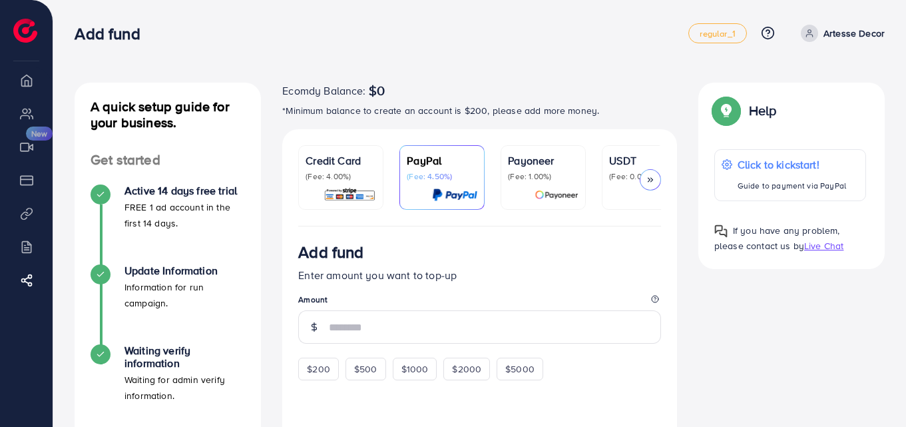
click at [607, 85] on div "Ecomdy Balance: $0" at bounding box center [479, 91] width 395 height 16
click at [345, 166] on p "Credit Card" at bounding box center [341, 160] width 71 height 16
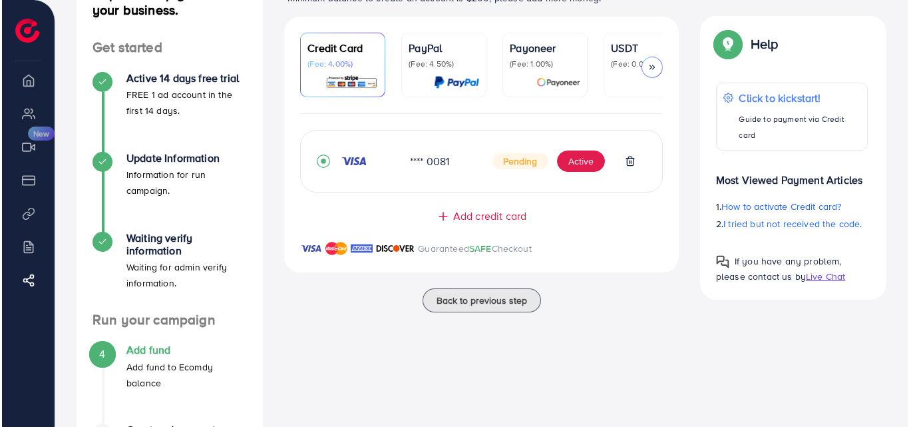
scroll to position [117, 0]
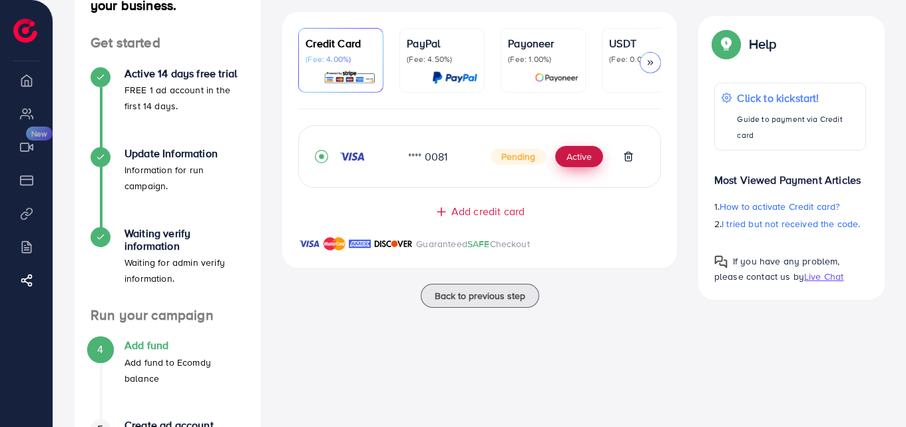
click at [587, 160] on button "Active" at bounding box center [579, 156] width 48 height 21
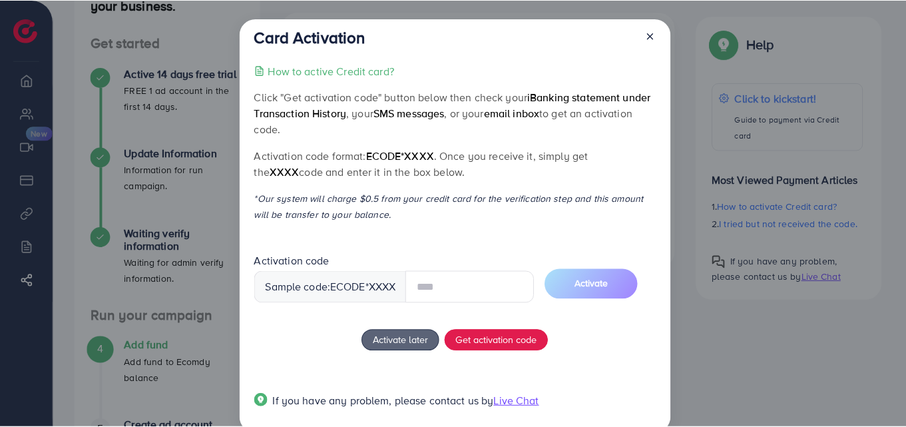
scroll to position [25, 0]
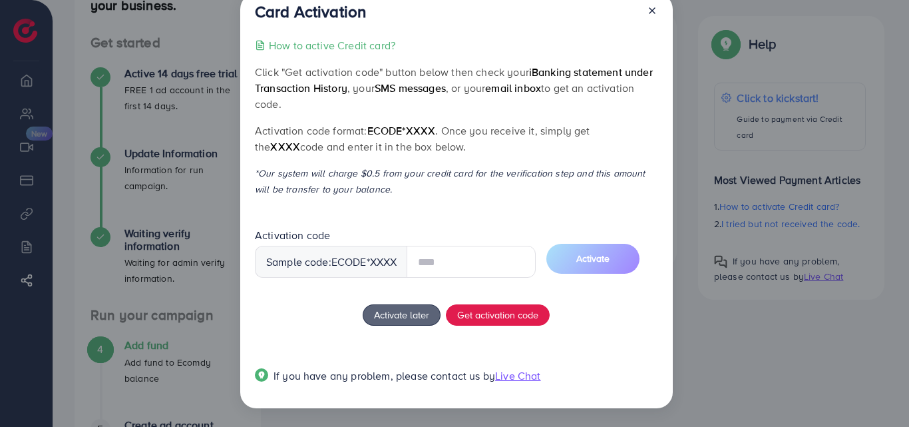
click at [461, 261] on input "text" at bounding box center [471, 262] width 129 height 32
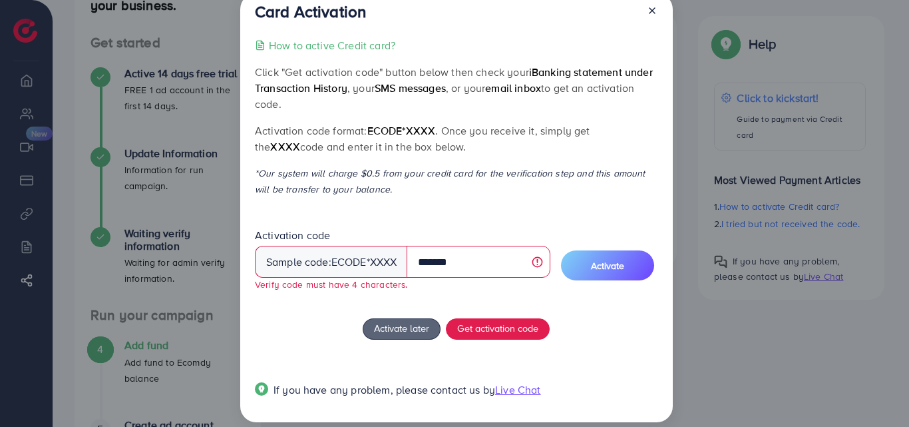
click at [421, 266] on input "*******" at bounding box center [478, 262] width 143 height 32
click at [473, 263] on input "********" at bounding box center [478, 262] width 143 height 32
click at [536, 296] on span "**********" at bounding box center [403, 265] width 296 height 73
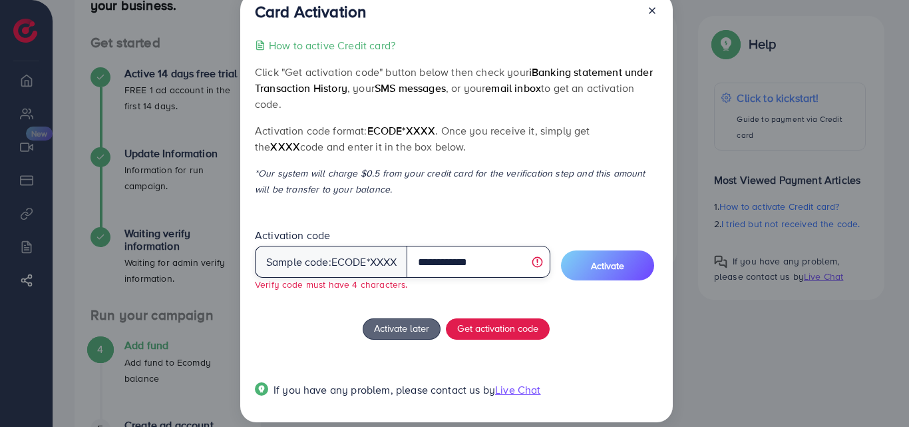
click at [425, 261] on input "**********" at bounding box center [478, 262] width 143 height 32
type input "**********"
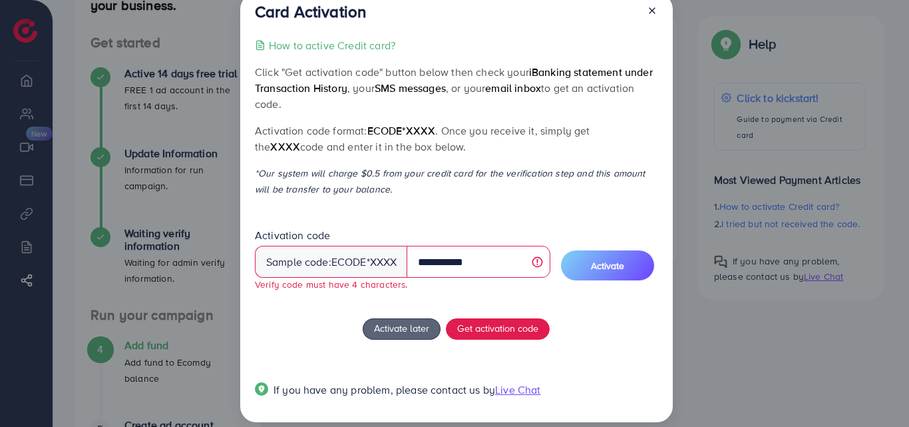
click at [463, 294] on span "**********" at bounding box center [403, 265] width 296 height 73
click at [587, 261] on button "Activate" at bounding box center [607, 265] width 93 height 30
click at [602, 272] on button "Activate" at bounding box center [607, 265] width 93 height 30
click at [409, 331] on span "Activate later" at bounding box center [401, 328] width 55 height 14
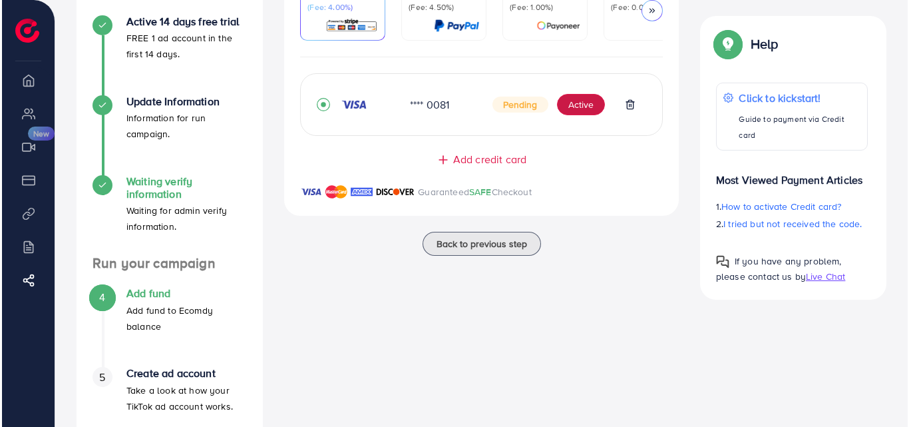
scroll to position [226, 0]
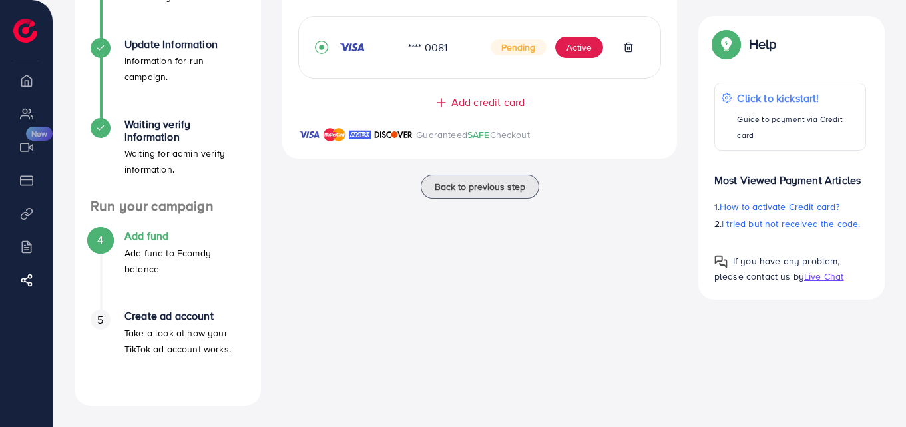
click at [152, 334] on p "Take a look at how your TikTok ad account works." at bounding box center [185, 341] width 121 height 32
click at [585, 45] on button "Active" at bounding box center [579, 47] width 48 height 21
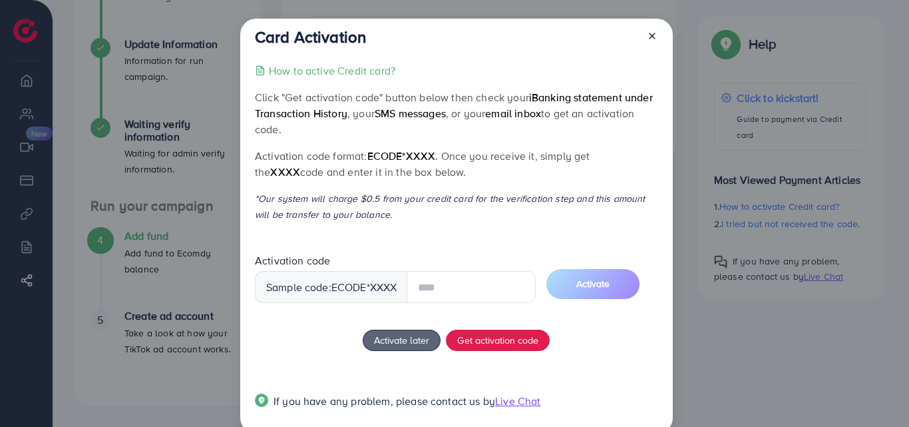
click at [436, 278] on input "text" at bounding box center [471, 287] width 129 height 32
type input "*"
click at [602, 294] on button "Activate" at bounding box center [593, 284] width 93 height 30
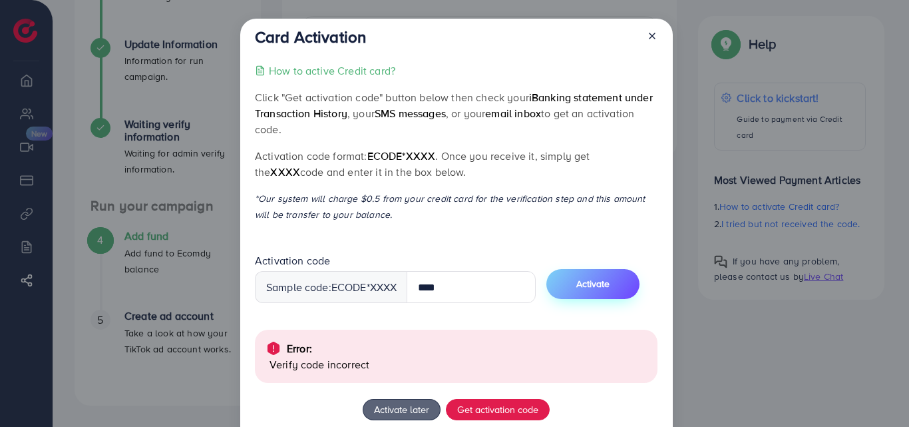
scroll to position [95, 0]
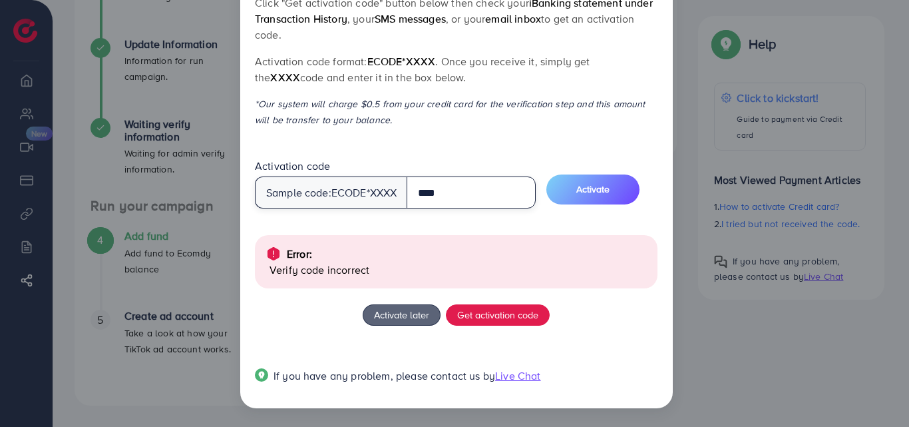
click at [444, 190] on input "****" at bounding box center [471, 192] width 129 height 32
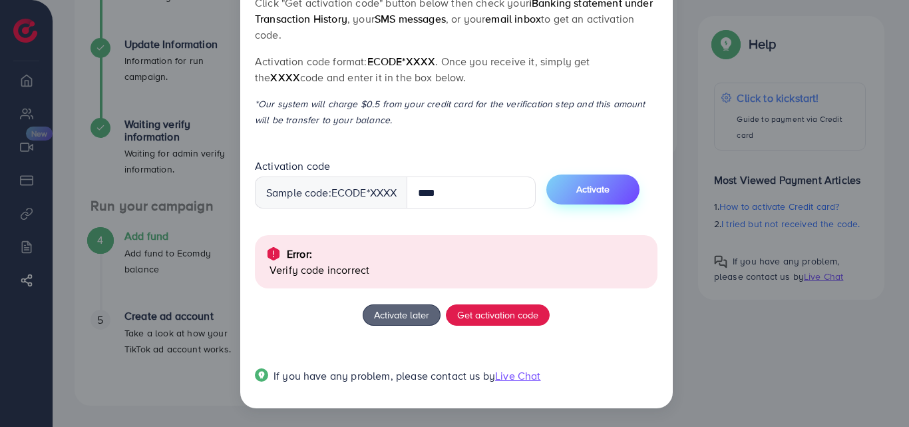
click at [610, 195] on span "Activate" at bounding box center [593, 188] width 33 height 13
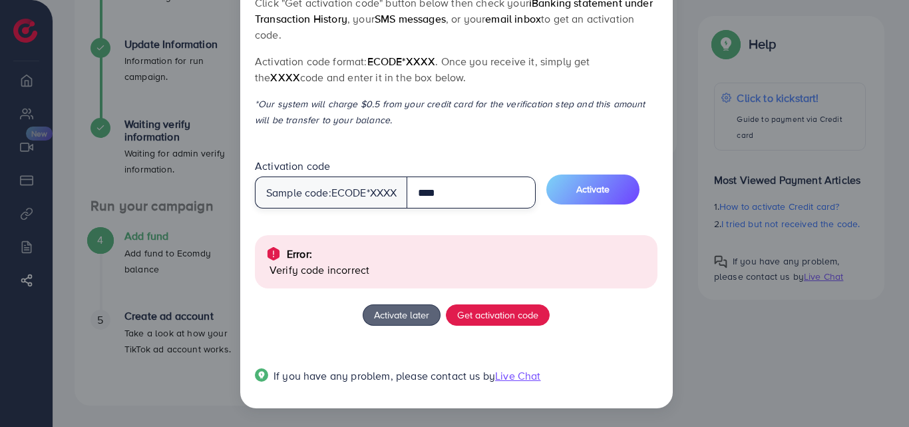
click at [421, 197] on input "****" at bounding box center [471, 192] width 129 height 32
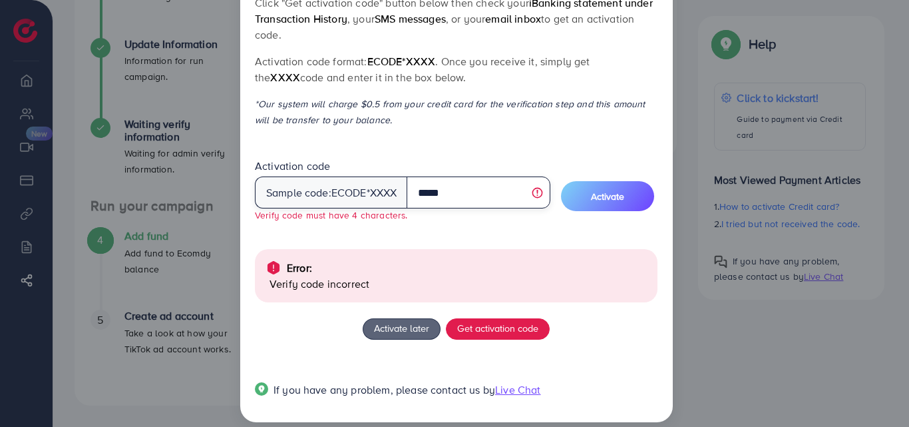
click at [464, 197] on input "*****" at bounding box center [478, 192] width 143 height 32
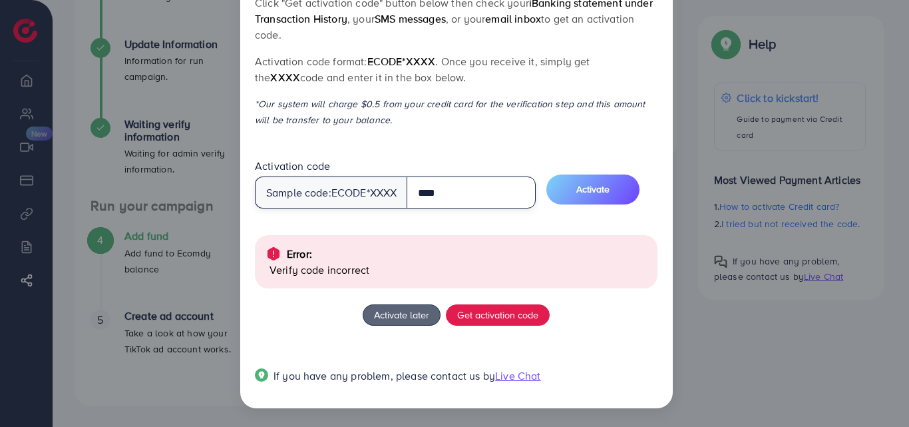
type input "****"
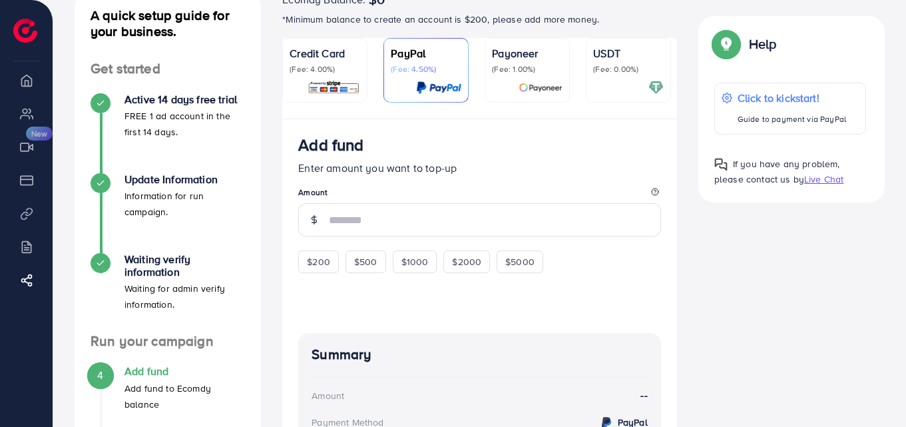
scroll to position [92, 0]
click at [343, 85] on img at bounding box center [334, 86] width 53 height 15
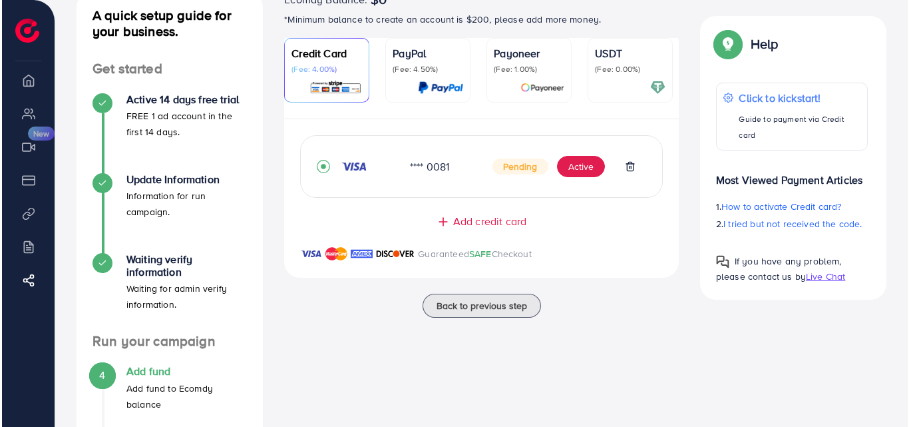
scroll to position [45, 0]
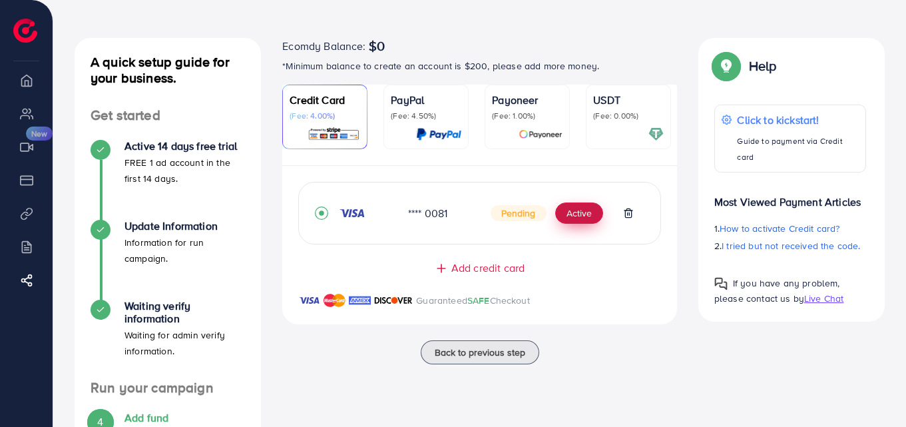
click at [573, 214] on button "Active" at bounding box center [579, 212] width 48 height 21
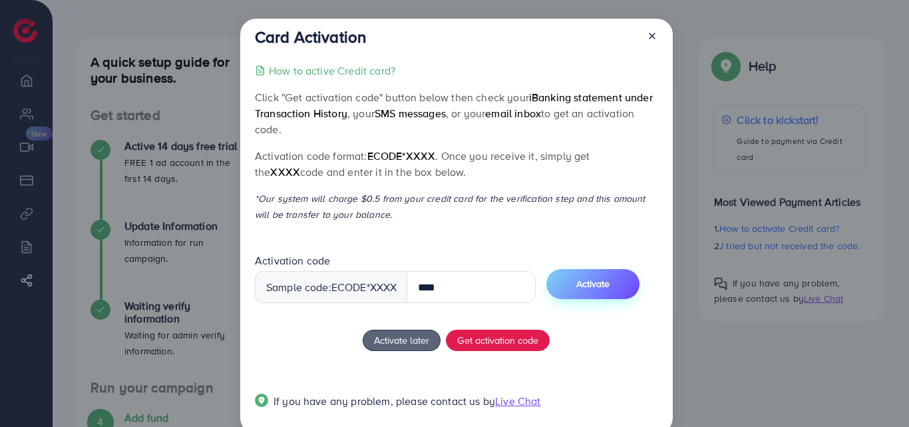
type input "****"
click at [589, 284] on span "Activate" at bounding box center [593, 283] width 33 height 13
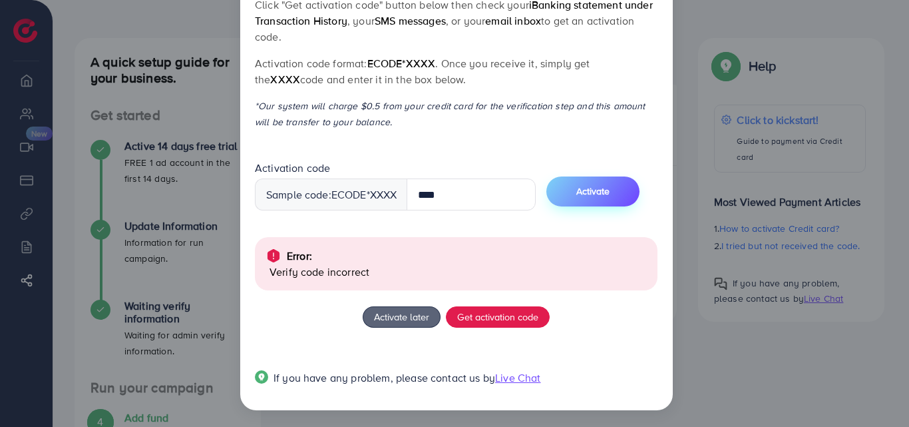
scroll to position [95, 0]
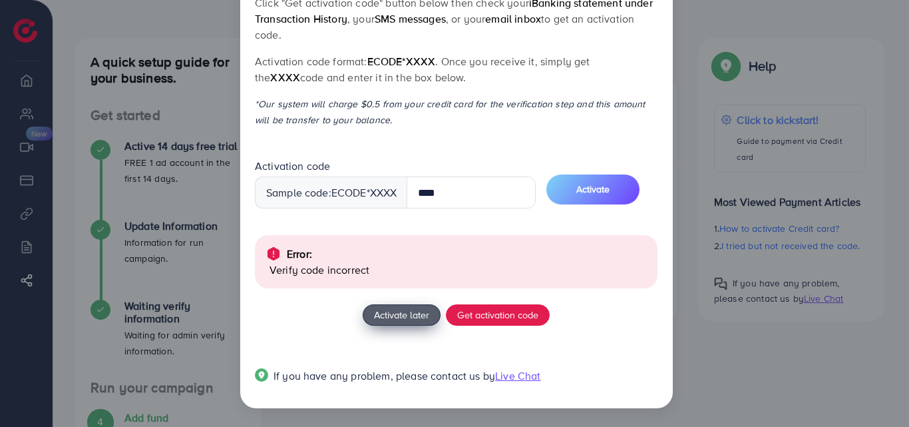
click at [389, 312] on span "Activate later" at bounding box center [401, 315] width 55 height 14
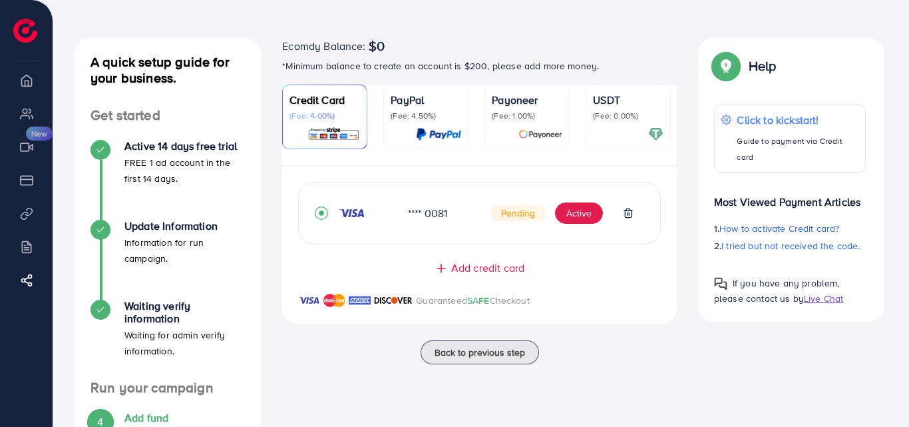
scroll to position [25, 0]
click at [580, 216] on button "Active" at bounding box center [579, 212] width 48 height 21
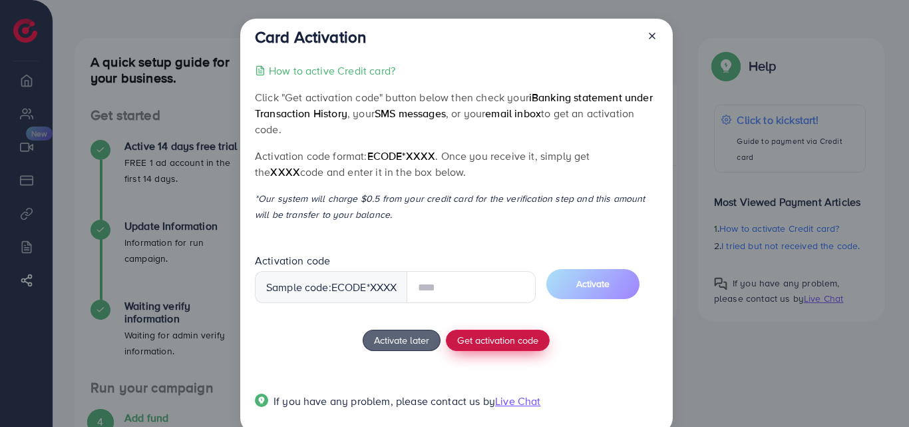
click at [518, 343] on button "Get activation code" at bounding box center [498, 340] width 104 height 21
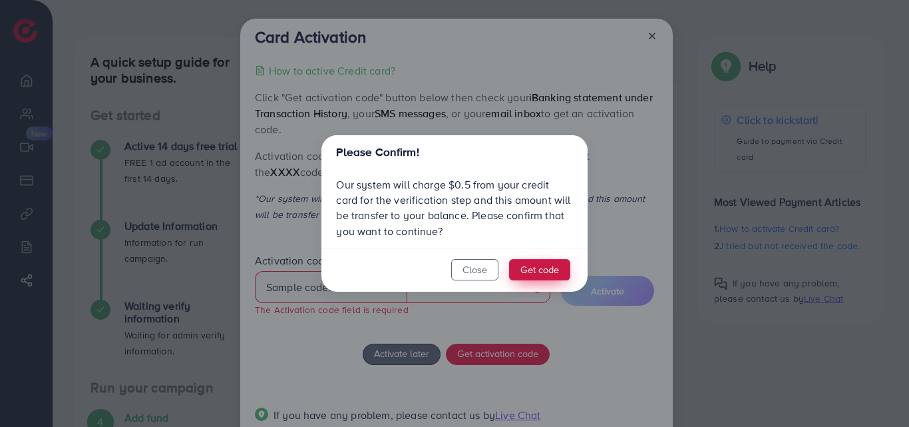
click at [529, 274] on button "Get code" at bounding box center [539, 269] width 61 height 21
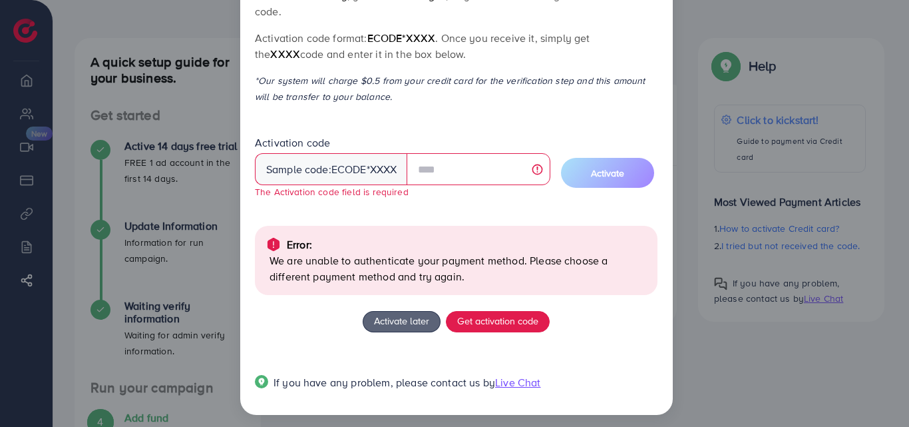
scroll to position [125, 0]
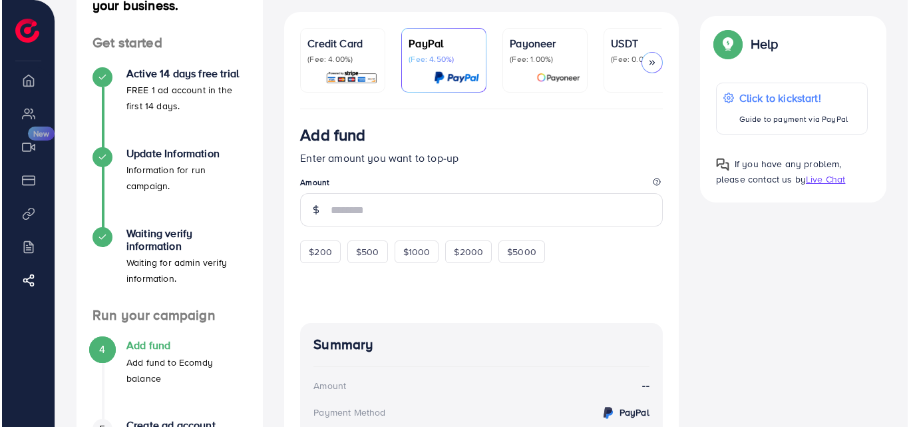
scroll to position [118, 0]
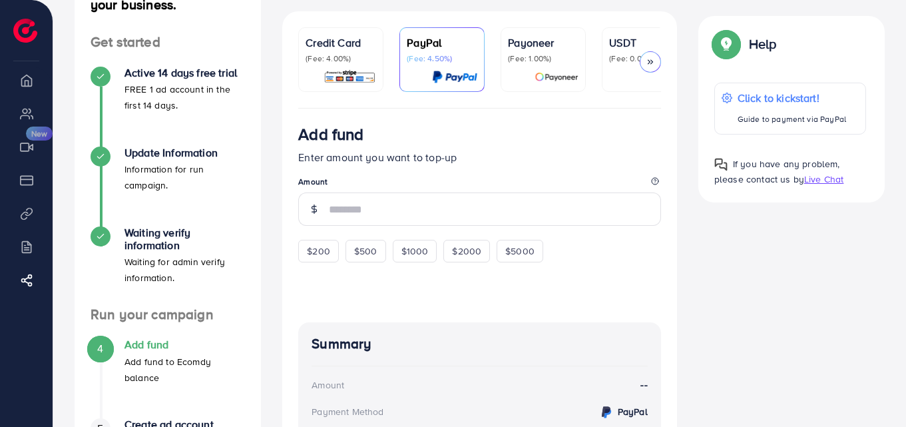
click at [340, 39] on p "Credit Card" at bounding box center [341, 43] width 71 height 16
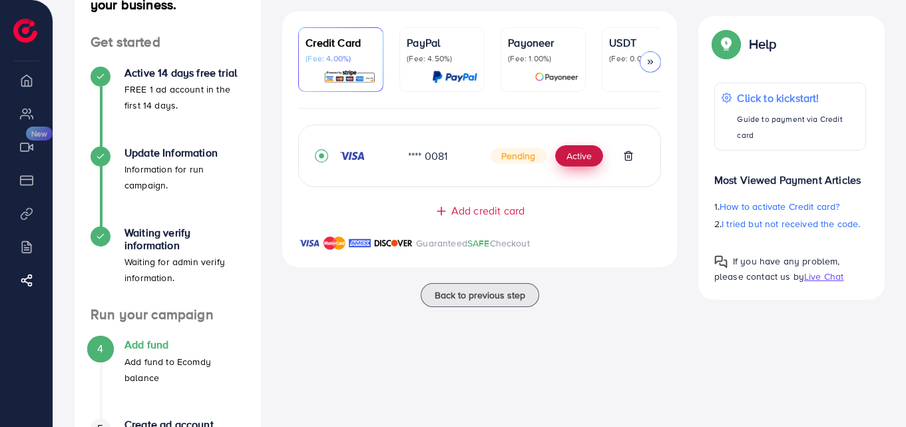
click at [575, 165] on button "Active" at bounding box center [579, 155] width 48 height 21
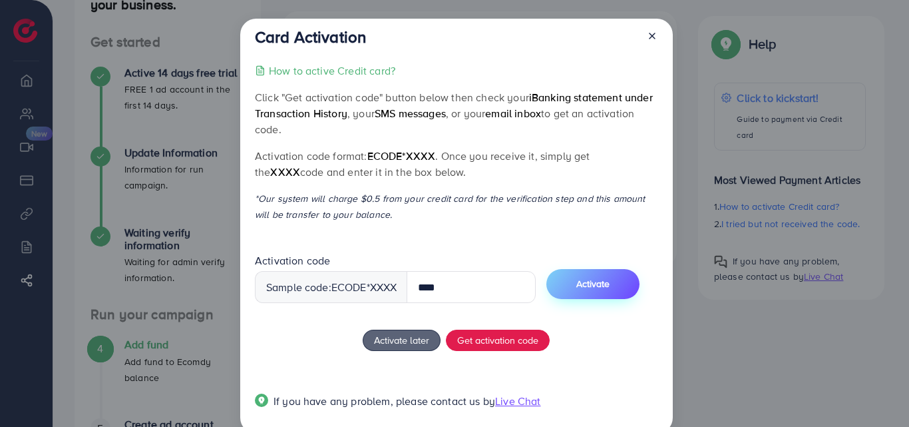
click at [599, 289] on span "Activate" at bounding box center [593, 283] width 33 height 13
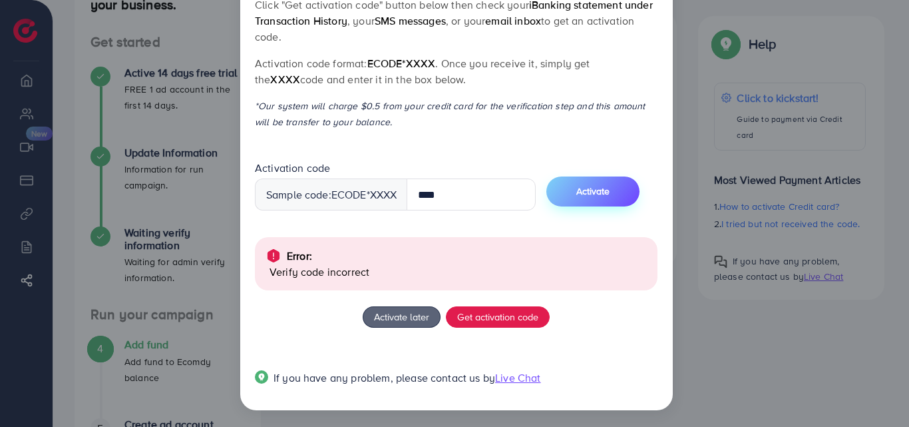
scroll to position [95, 0]
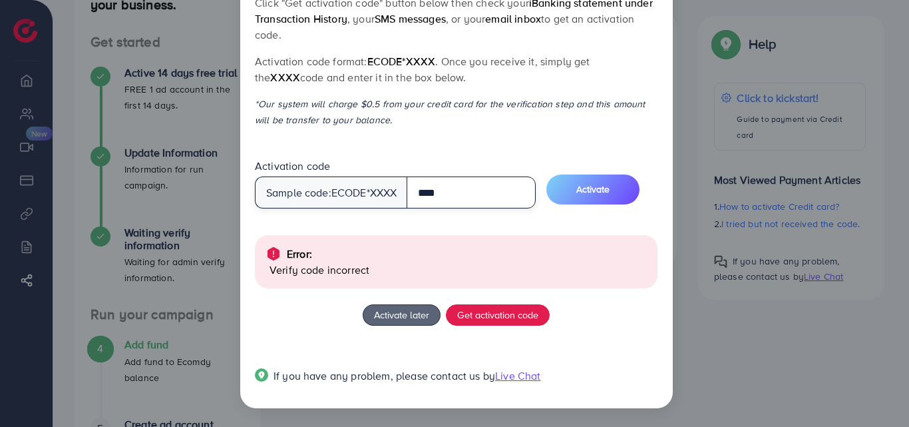
click at [441, 191] on input "****" at bounding box center [471, 192] width 129 height 32
type input "****"
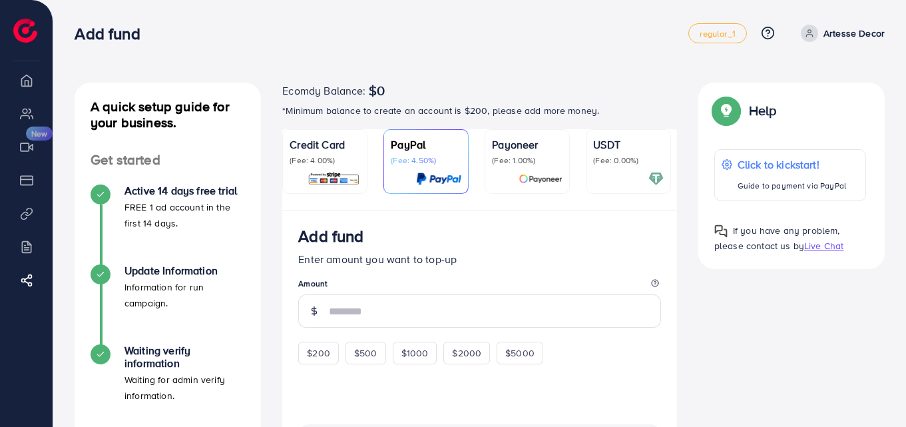
click at [312, 175] on img at bounding box center [334, 178] width 53 height 15
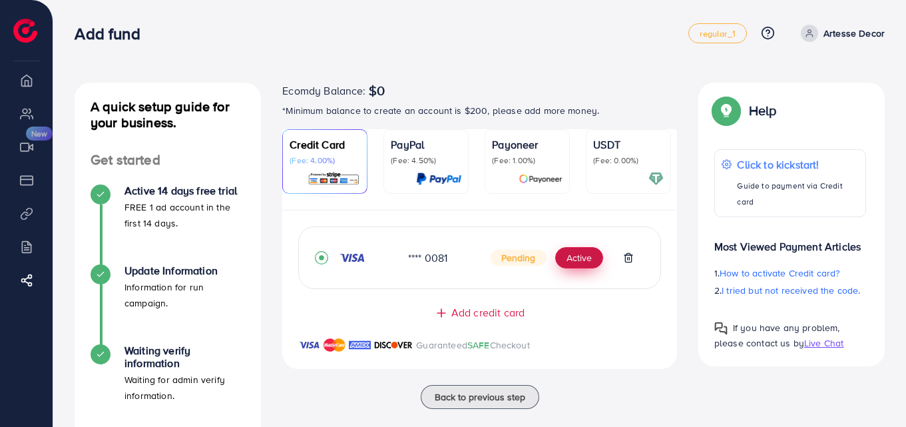
click at [565, 259] on button "Active" at bounding box center [579, 257] width 48 height 21
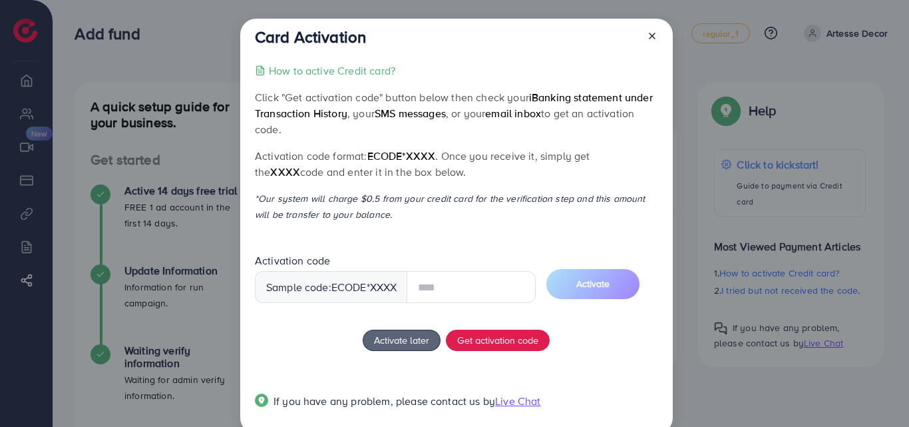
click at [466, 290] on input "text" at bounding box center [471, 287] width 129 height 32
drag, startPoint x: 466, startPoint y: 290, endPoint x: 408, endPoint y: 236, distance: 79.1
click at [408, 236] on div "How to active Credit card? Click "Get activation code" button below then check …" at bounding box center [456, 244] width 403 height 363
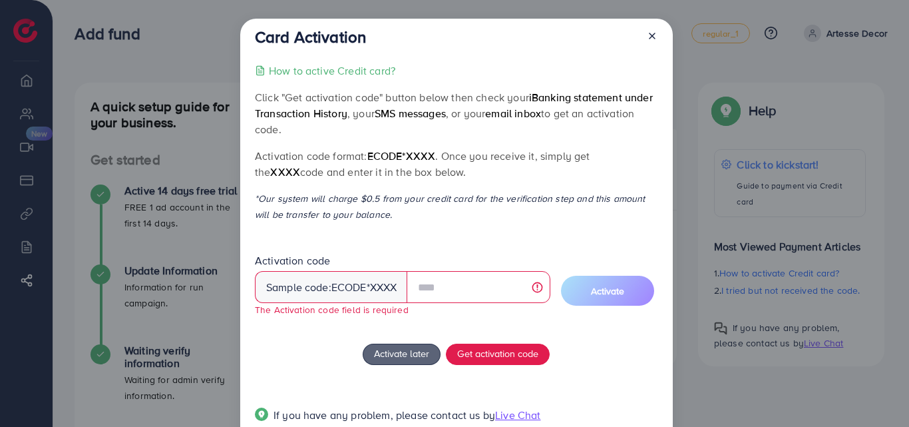
click at [651, 39] on icon at bounding box center [652, 36] width 11 height 11
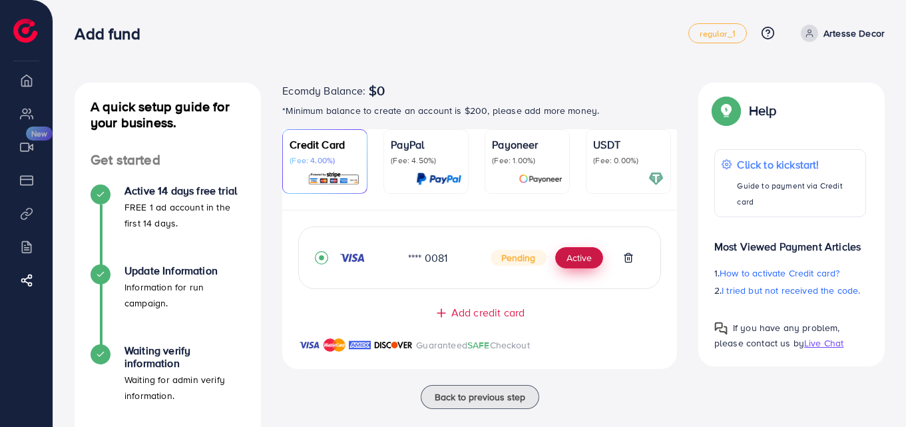
click at [583, 267] on button "Active" at bounding box center [579, 257] width 48 height 21
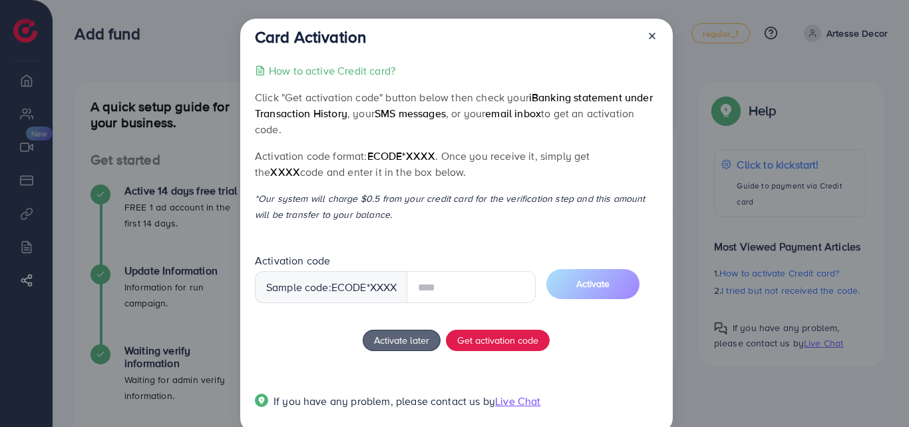
click at [484, 293] on input "text" at bounding box center [471, 287] width 129 height 32
type input "****"
click at [623, 276] on button "Activate" at bounding box center [593, 284] width 93 height 30
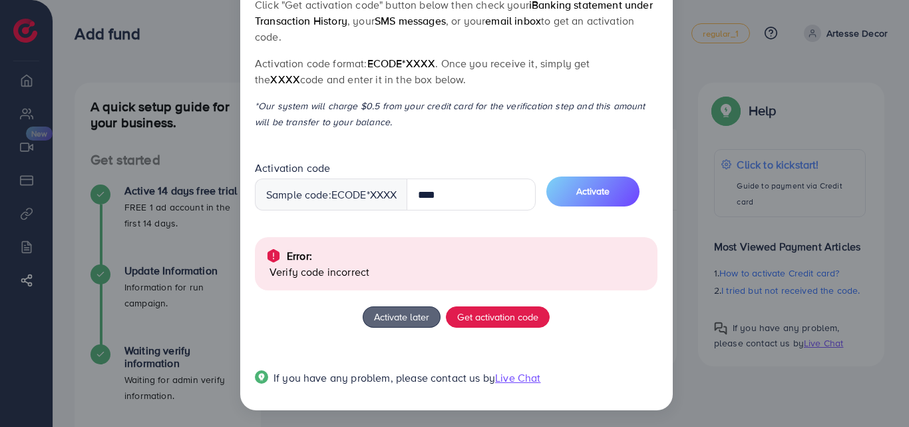
scroll to position [95, 0]
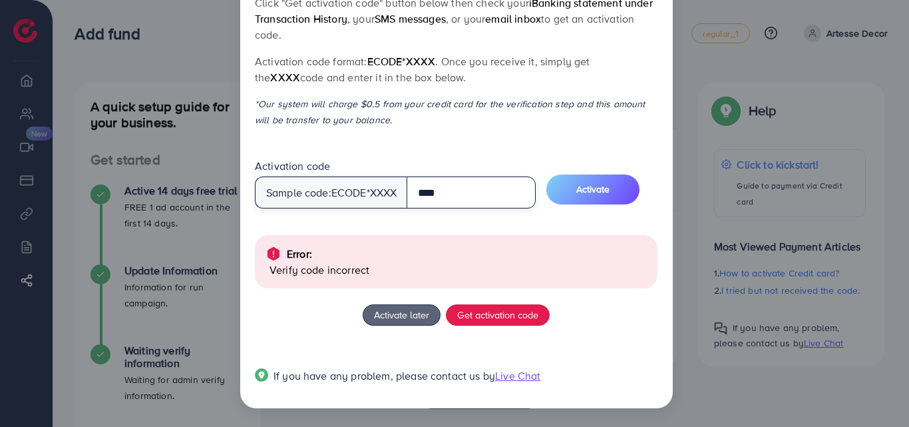
click at [441, 184] on input "****" at bounding box center [471, 192] width 129 height 32
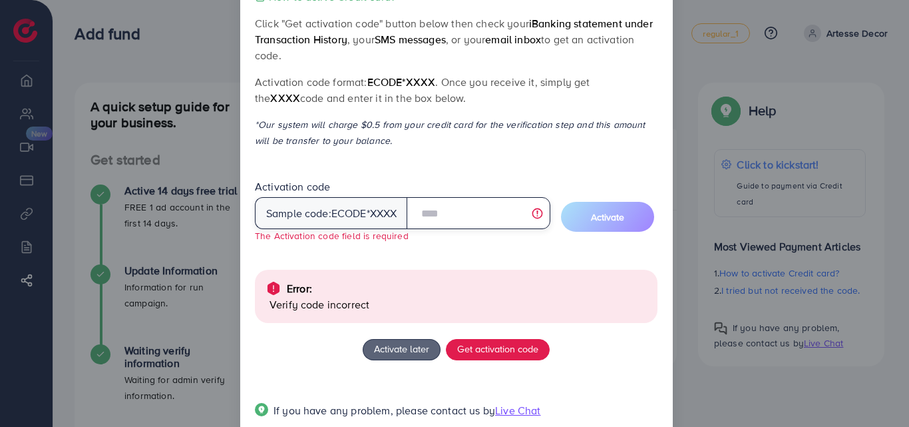
scroll to position [0, 0]
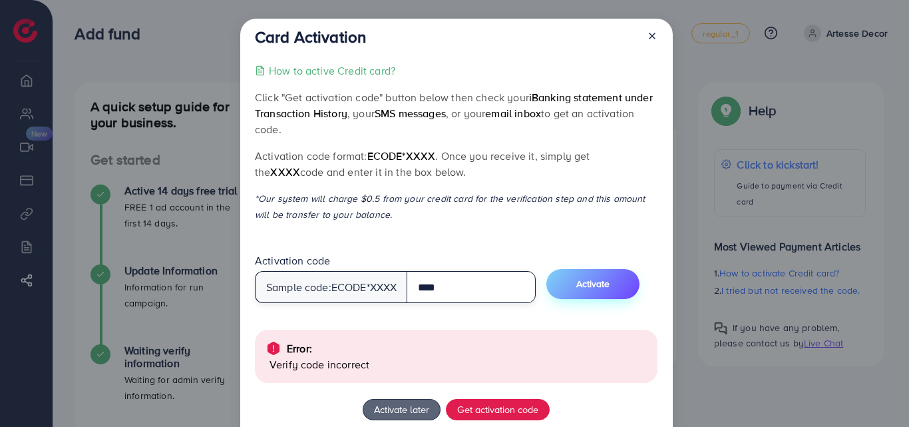
type input "****"
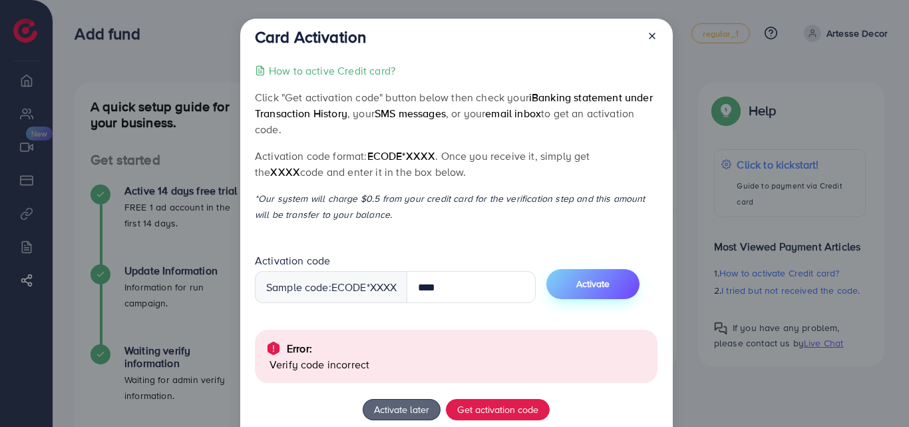
click at [612, 297] on button "Activate" at bounding box center [593, 284] width 93 height 30
click at [652, 38] on icon at bounding box center [652, 36] width 11 height 11
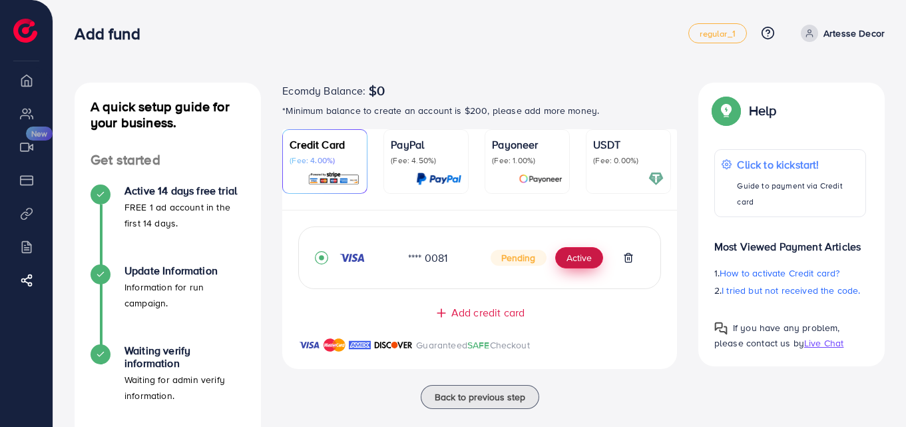
click at [575, 255] on button "Active" at bounding box center [579, 257] width 48 height 21
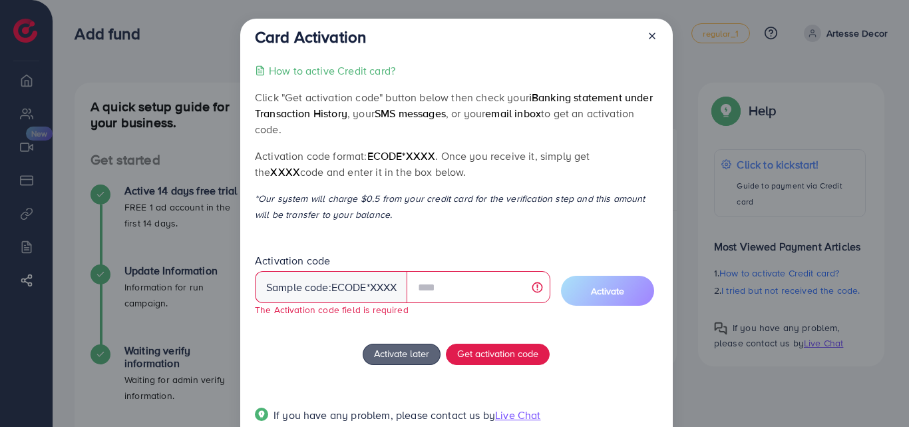
click at [652, 45] on div at bounding box center [647, 39] width 21 height 25
click at [652, 31] on icon at bounding box center [652, 36] width 11 height 11
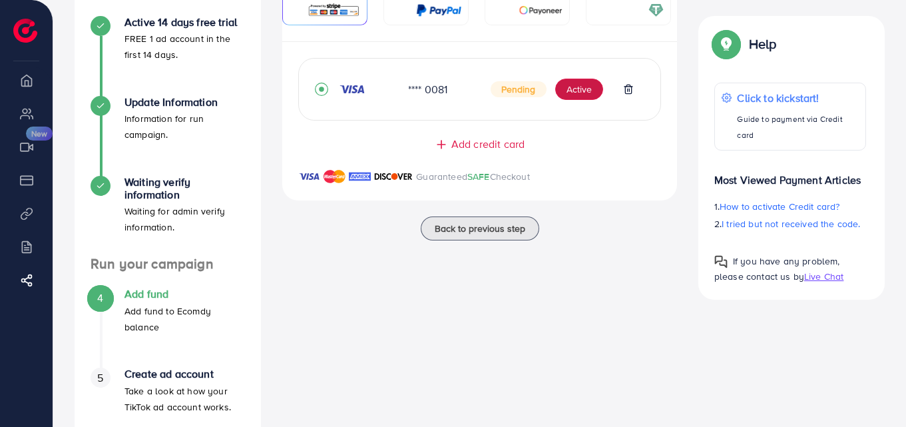
scroll to position [172, 0]
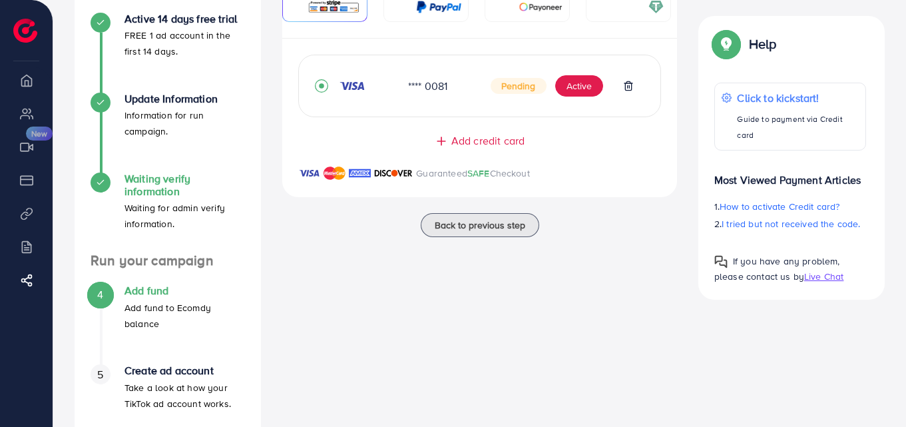
click at [185, 215] on p "Waiting for admin verify information." at bounding box center [185, 216] width 121 height 32
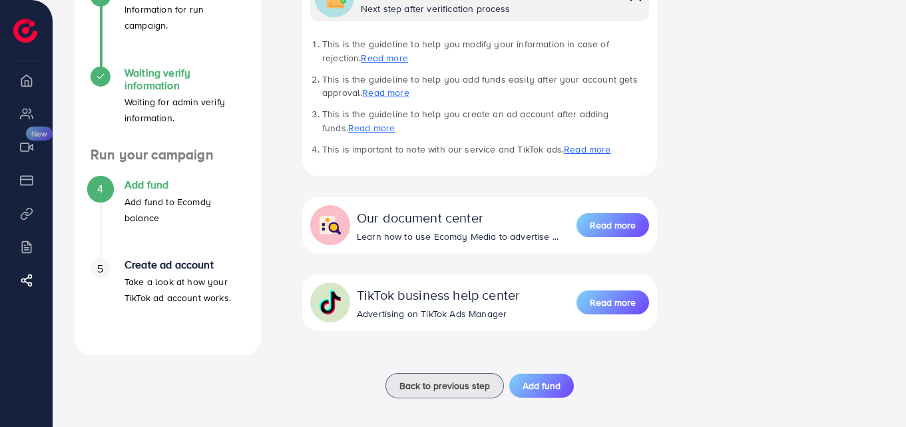
scroll to position [286, 0]
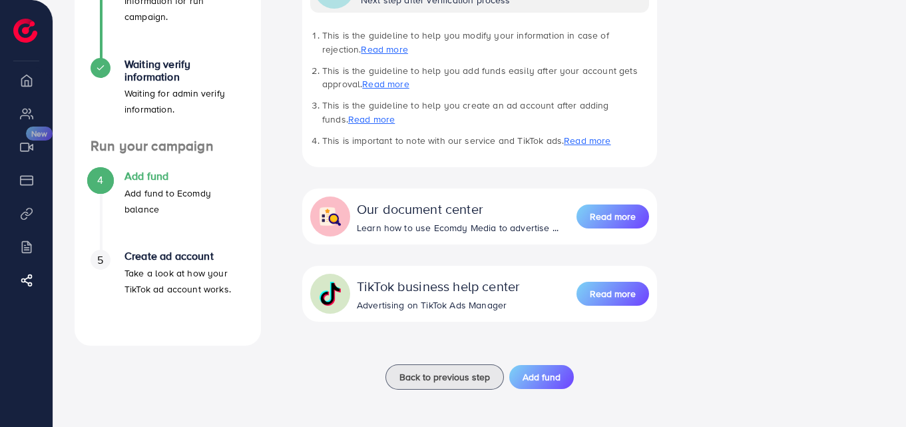
click at [131, 188] on p "Add fund to Ecomdy balance" at bounding box center [185, 201] width 121 height 32
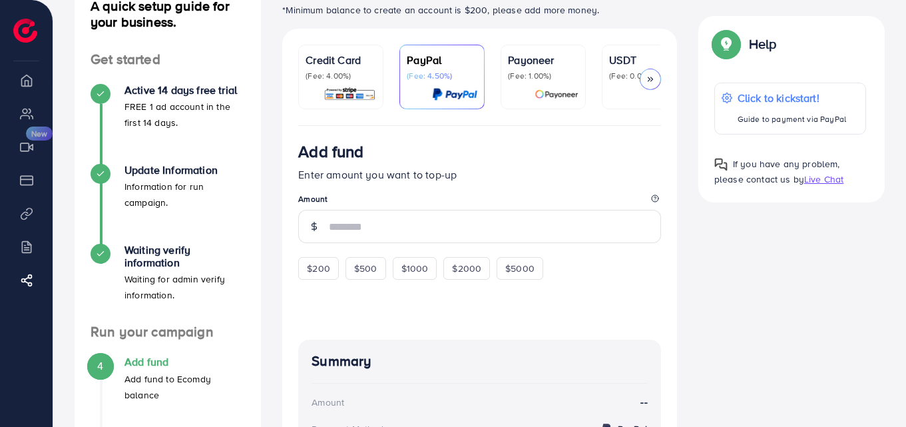
scroll to position [99, 0]
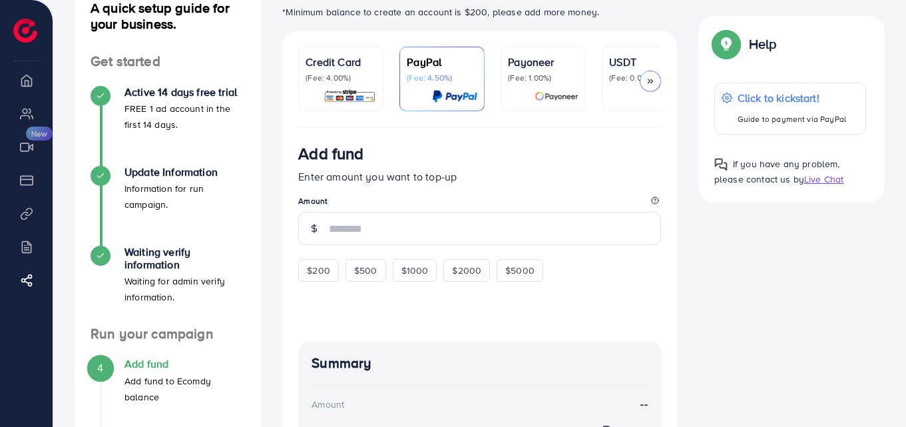
click at [601, 89] on ul "Credit Card (Fee: 4.00%) PayPal (Fee: 4.50%) Payoneer (Fee: 1.00%) USDT (Fee: 0…" at bounding box center [479, 87] width 363 height 81
click at [623, 86] on div "USDT (Fee: 0.00%)" at bounding box center [644, 79] width 71 height 50
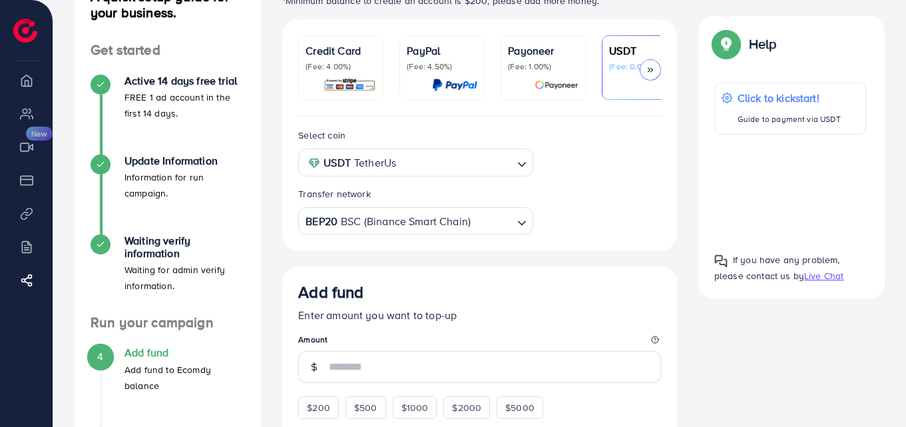
scroll to position [111, 0]
click at [493, 228] on input "Search for option" at bounding box center [492, 220] width 40 height 21
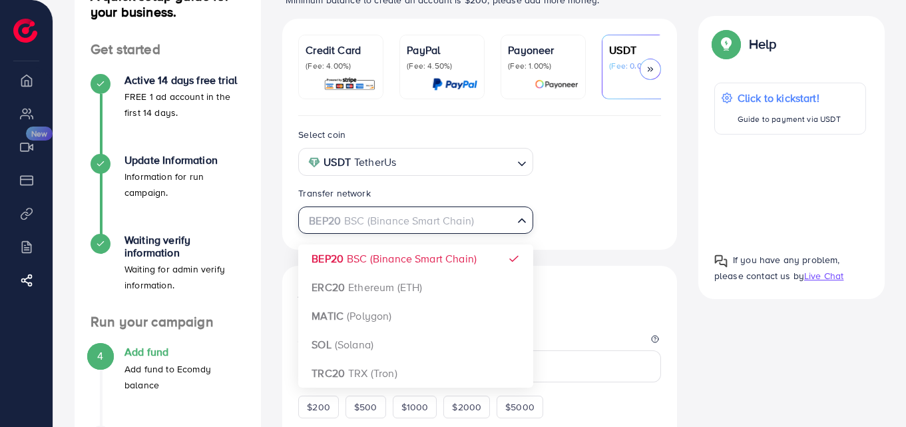
click at [493, 228] on input "Search for option" at bounding box center [407, 220] width 207 height 21
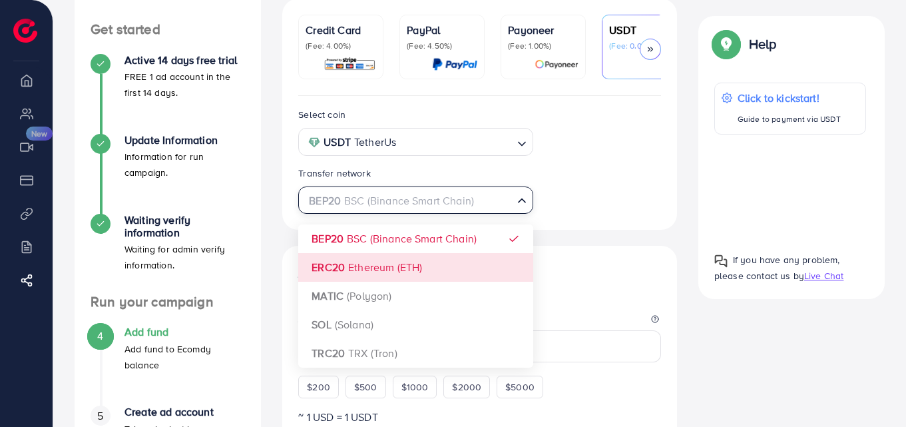
scroll to position [132, 0]
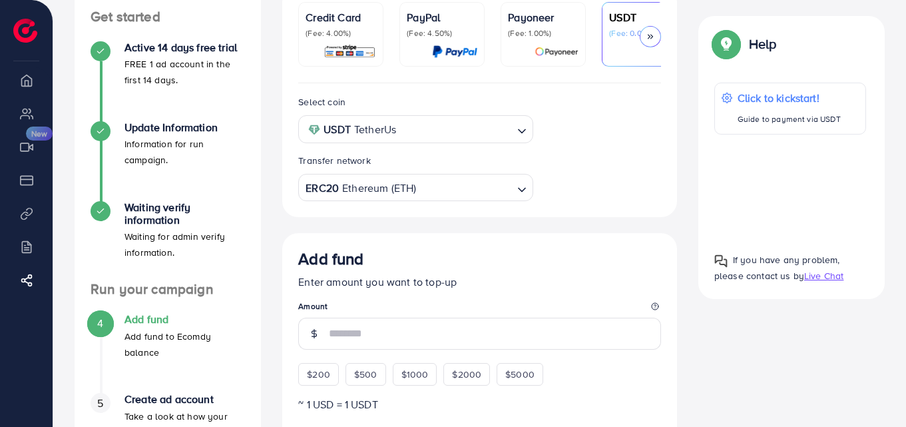
scroll to position [141, 0]
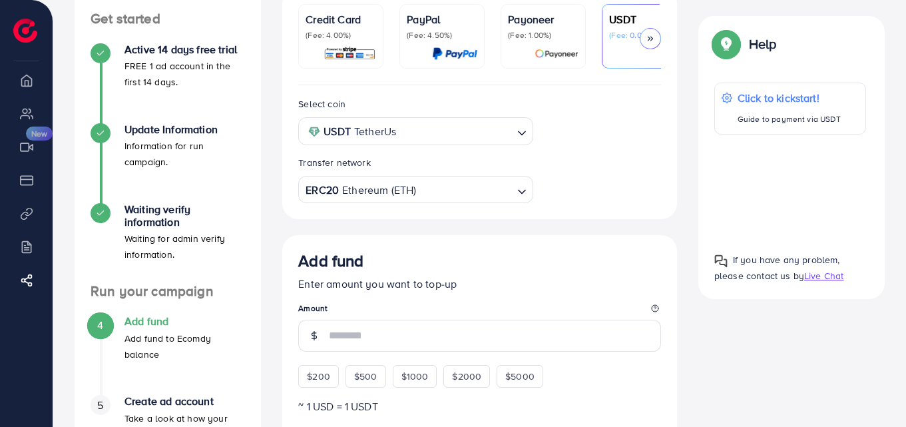
click at [346, 37] on p "(Fee: 4.00%)" at bounding box center [341, 35] width 71 height 11
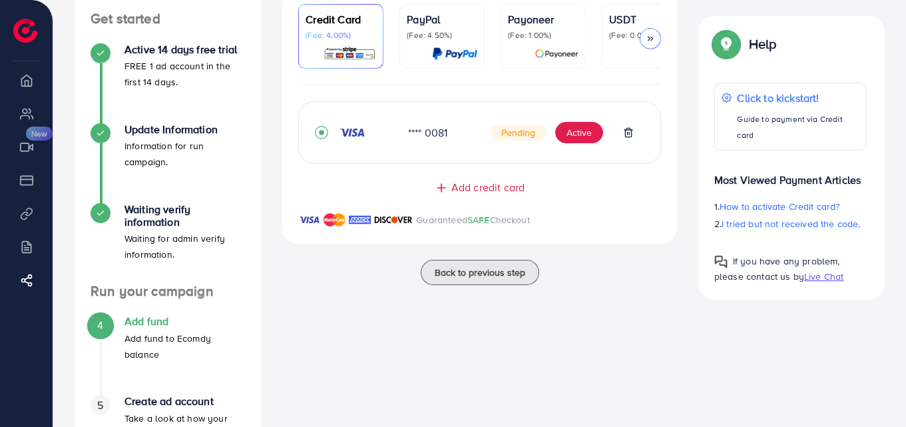
click at [449, 190] on div "Add credit card" at bounding box center [480, 187] width 342 height 15
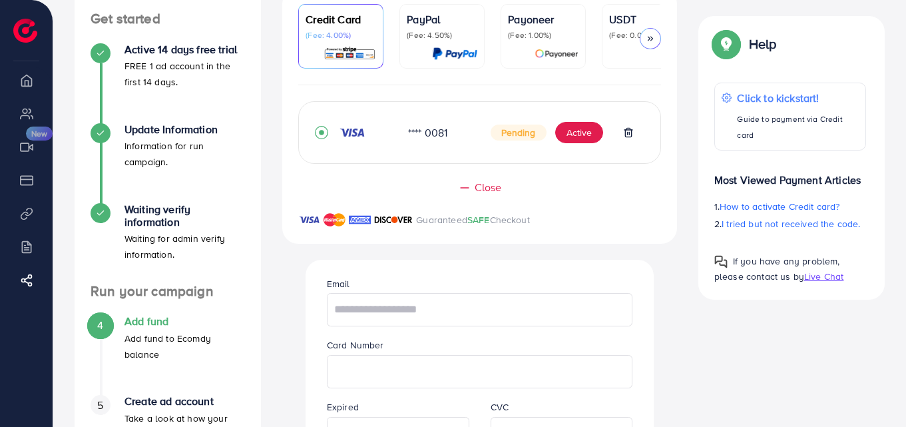
click at [491, 184] on span "Close" at bounding box center [488, 187] width 27 height 15
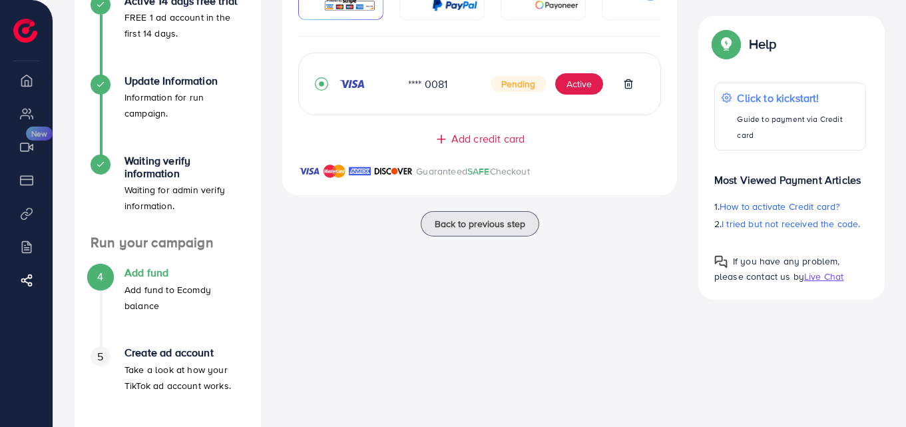
scroll to position [226, 0]
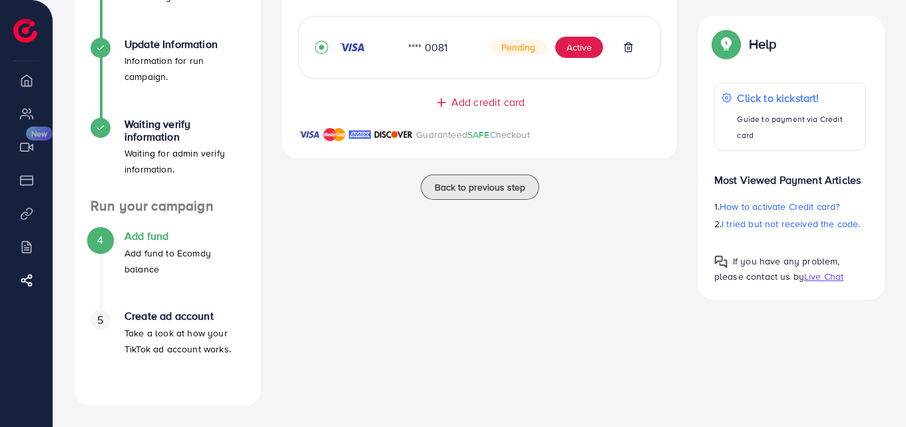
click at [168, 323] on div "Create ad account Take a look at how your TikTok ad account works." at bounding box center [185, 333] width 121 height 47
click at [106, 324] on div "5" at bounding box center [101, 320] width 20 height 20
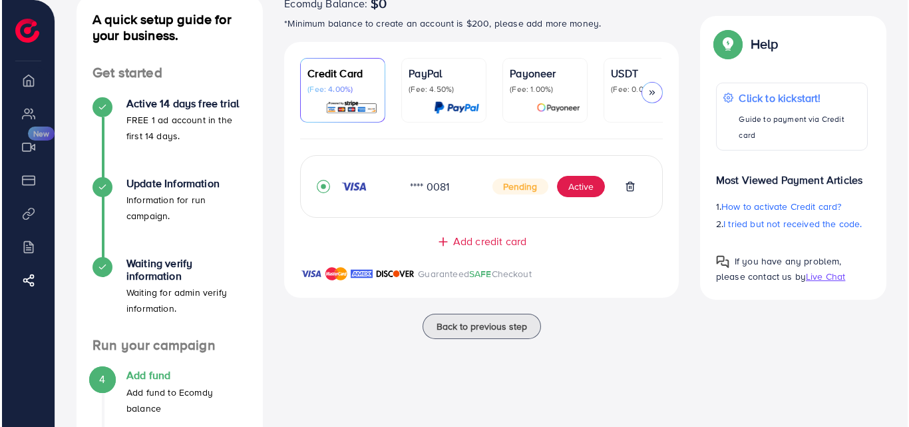
scroll to position [79, 0]
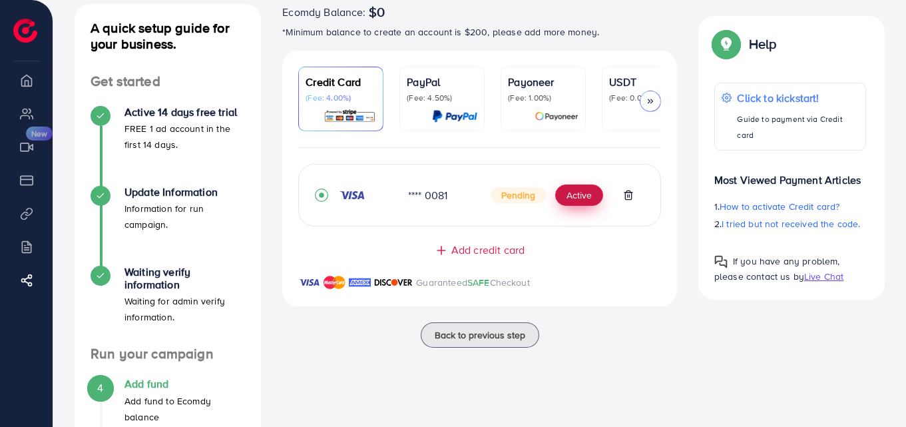
click at [571, 202] on button "Active" at bounding box center [579, 194] width 48 height 21
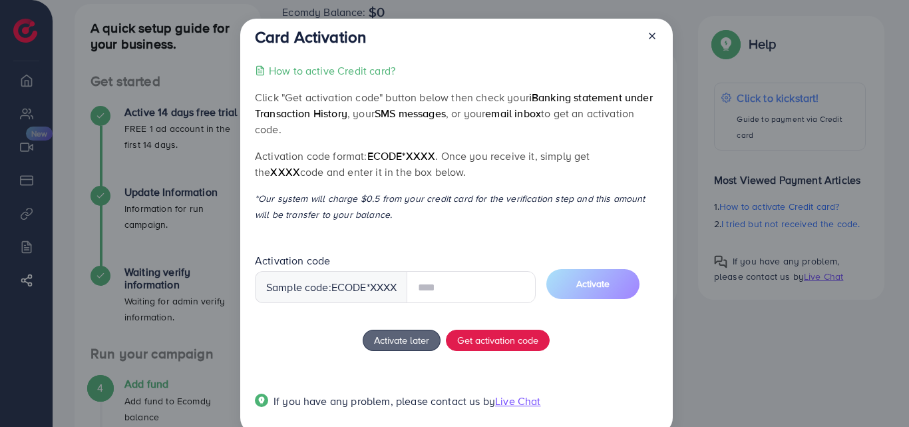
click at [454, 278] on input "text" at bounding box center [471, 287] width 129 height 32
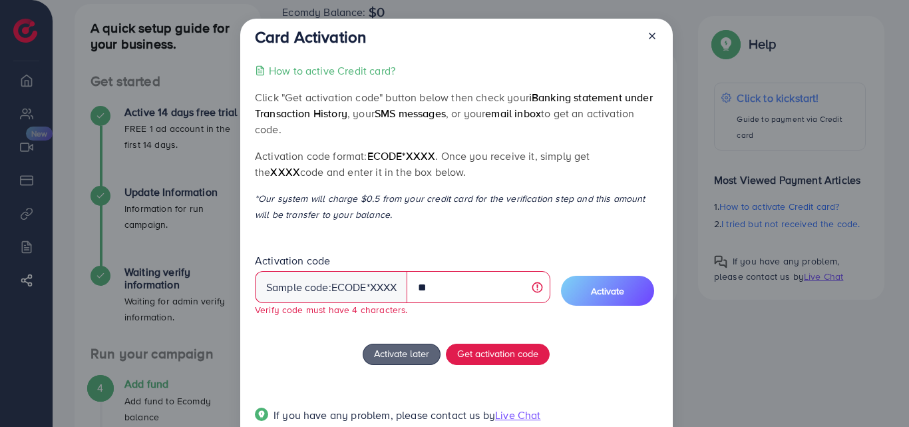
type input "*"
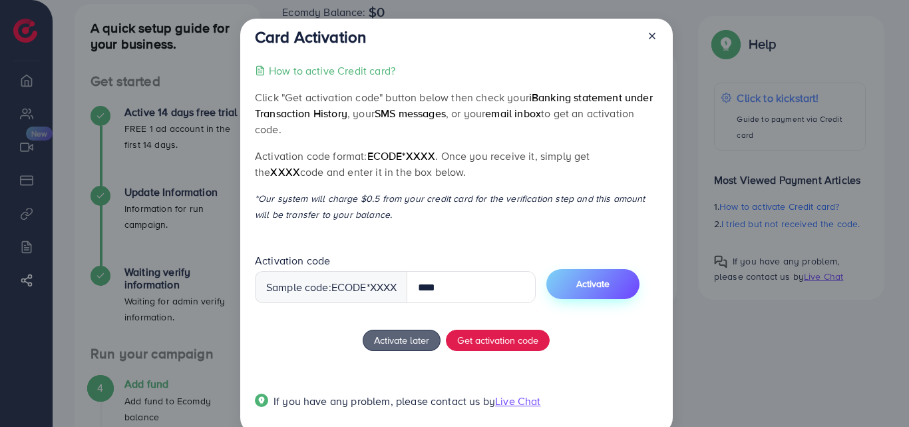
type input "****"
click at [594, 281] on span "Activate" at bounding box center [593, 283] width 33 height 13
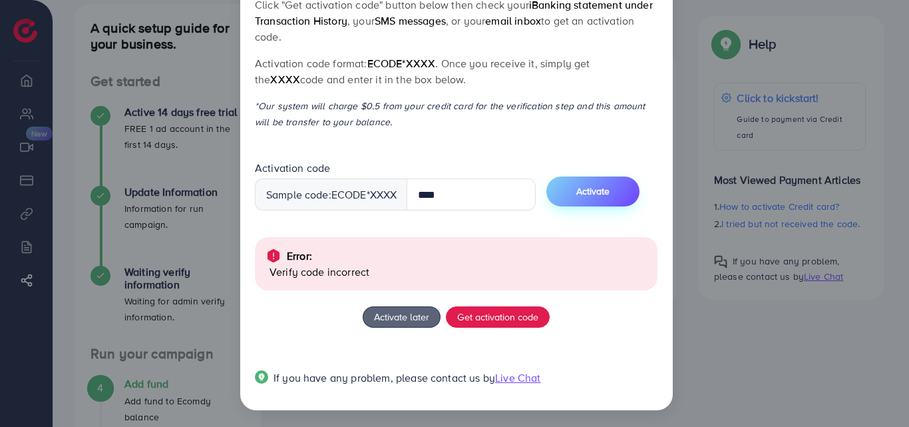
scroll to position [95, 0]
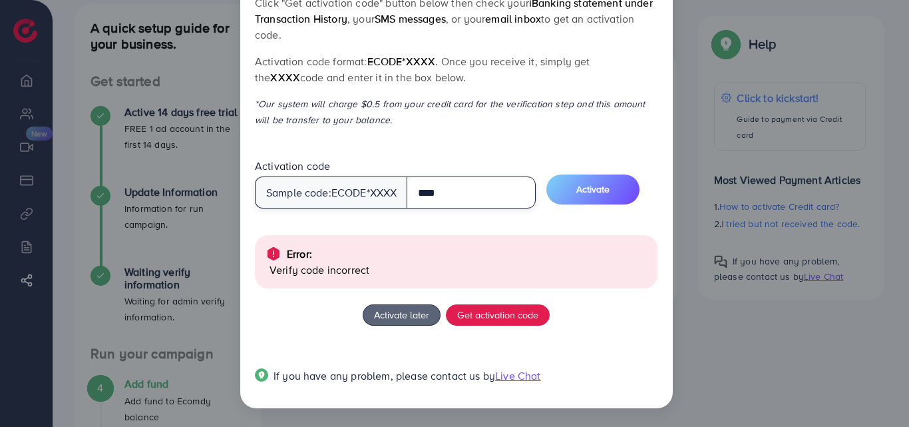
click at [474, 192] on input "****" at bounding box center [471, 192] width 129 height 32
type input "****"
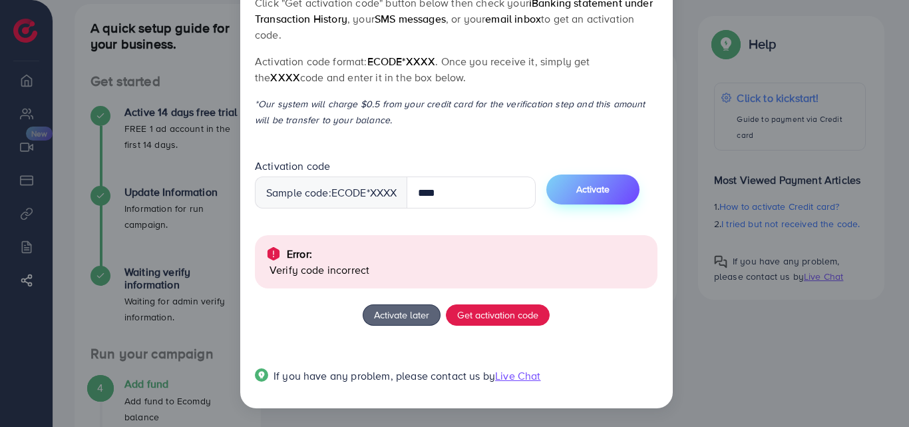
click at [603, 180] on button "Activate" at bounding box center [593, 189] width 93 height 30
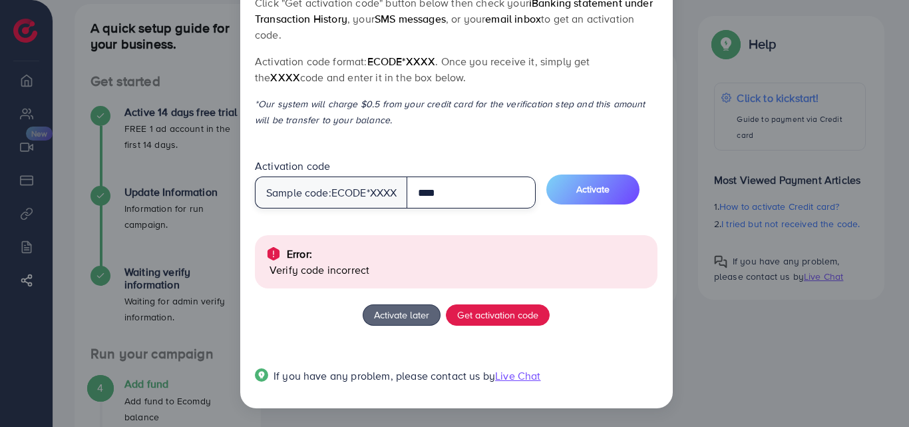
click at [450, 187] on input "****" at bounding box center [471, 192] width 129 height 32
type input "****"
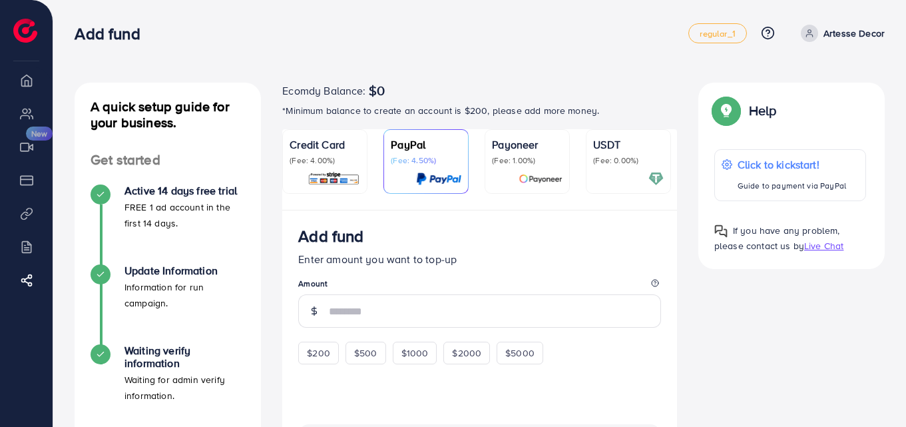
click at [312, 160] on p "(Fee: 4.00%)" at bounding box center [325, 160] width 71 height 11
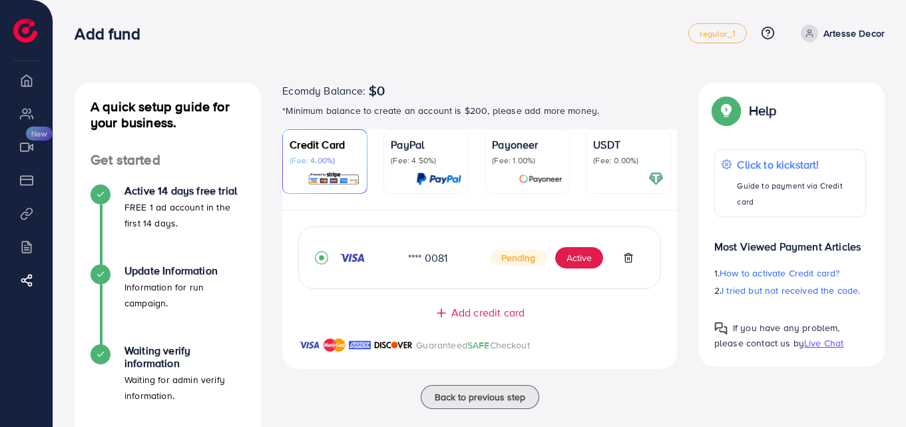
click at [523, 264] on span "Pending" at bounding box center [519, 258] width 56 height 16
click at [595, 264] on button "Active" at bounding box center [579, 257] width 48 height 21
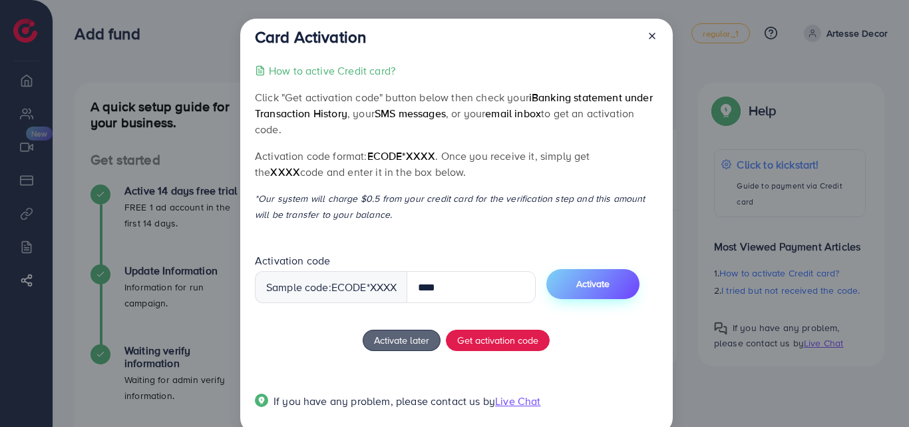
click at [619, 276] on button "Activate" at bounding box center [593, 284] width 93 height 30
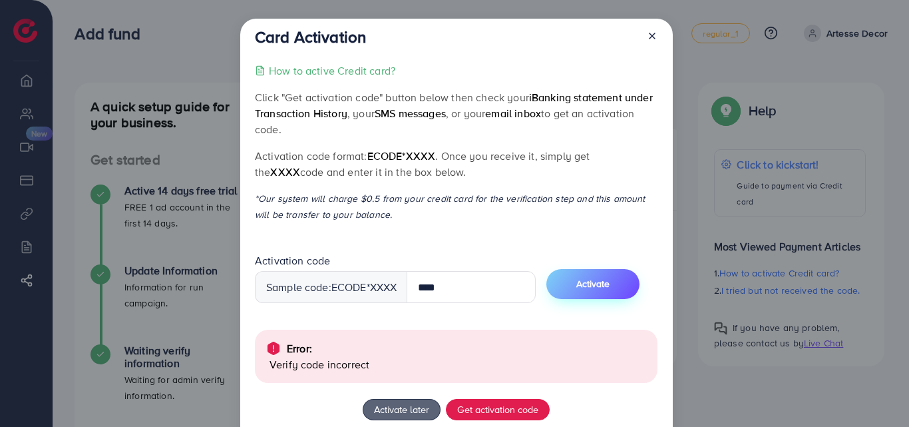
scroll to position [95, 0]
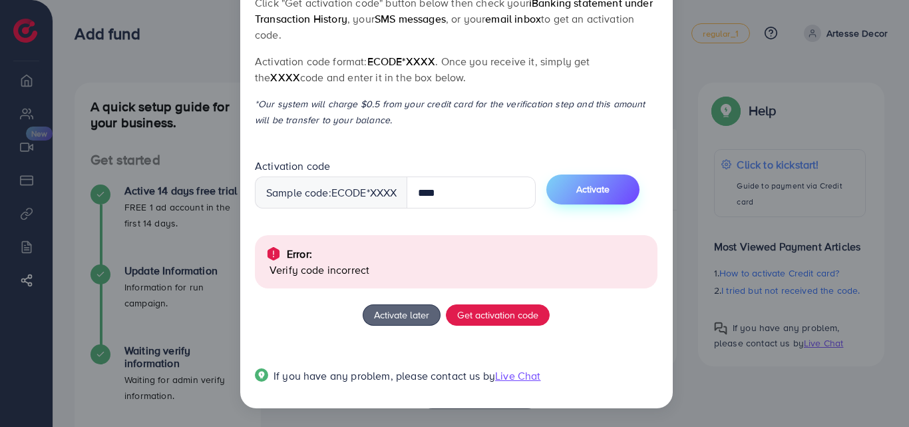
click at [587, 185] on button "Activate" at bounding box center [593, 189] width 93 height 30
click at [603, 176] on button "Activate" at bounding box center [593, 189] width 93 height 30
click at [617, 176] on button "Activate" at bounding box center [593, 189] width 93 height 30
click at [610, 183] on span "Activate" at bounding box center [593, 188] width 33 height 13
click at [628, 191] on button "Activate" at bounding box center [593, 189] width 93 height 30
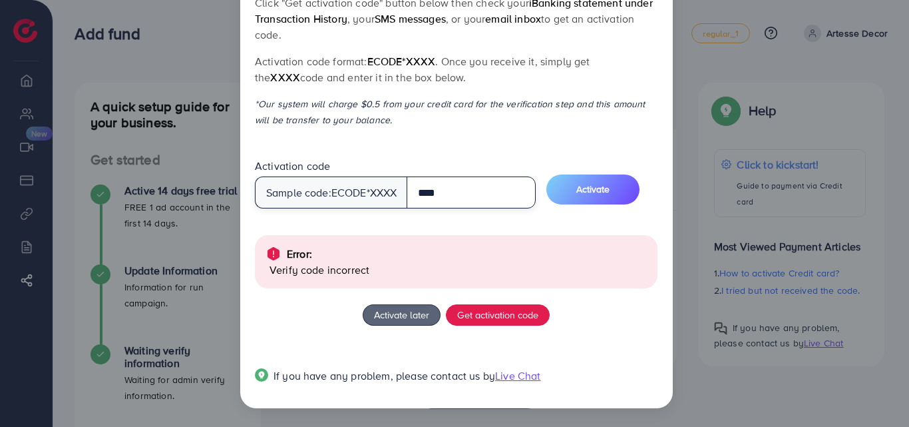
click at [464, 194] on input "****" at bounding box center [471, 192] width 129 height 32
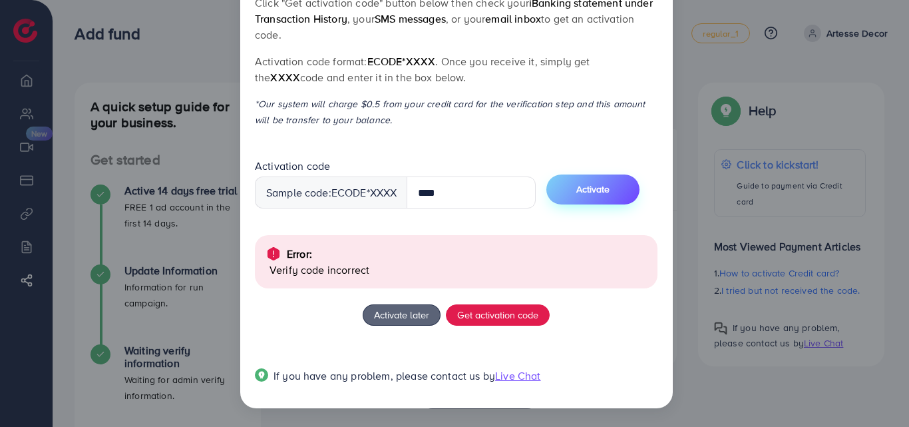
click at [587, 182] on button "Activate" at bounding box center [593, 189] width 93 height 30
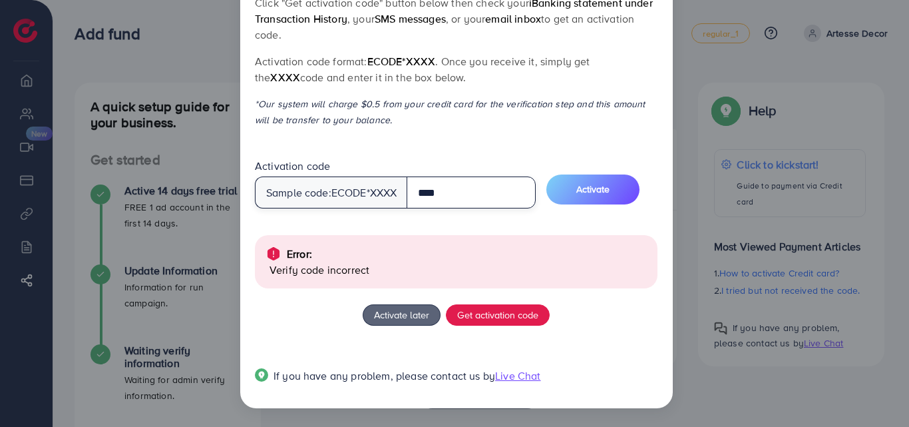
click at [473, 197] on input "****" at bounding box center [471, 192] width 129 height 32
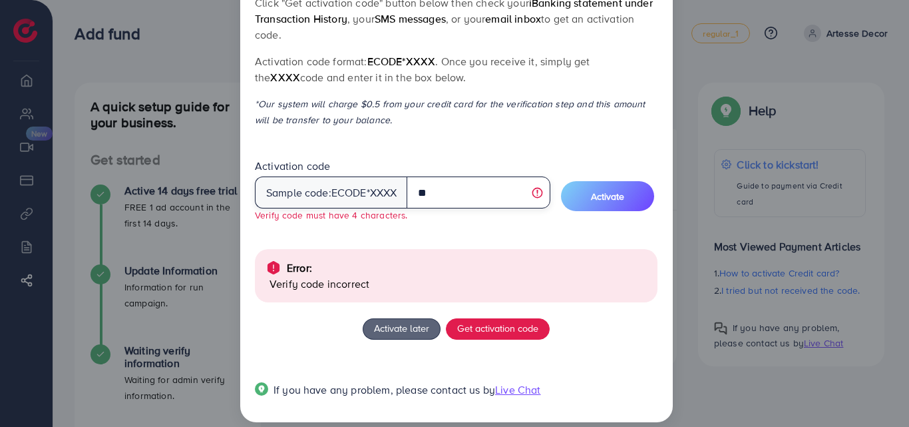
type input "*"
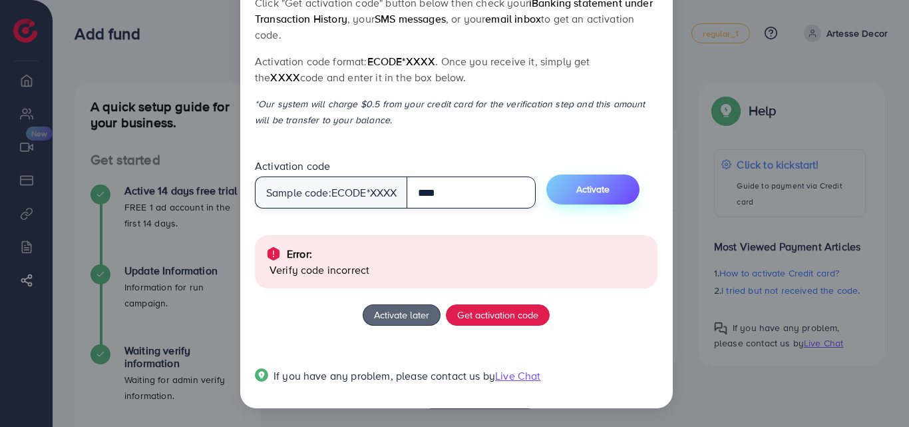
type input "****"
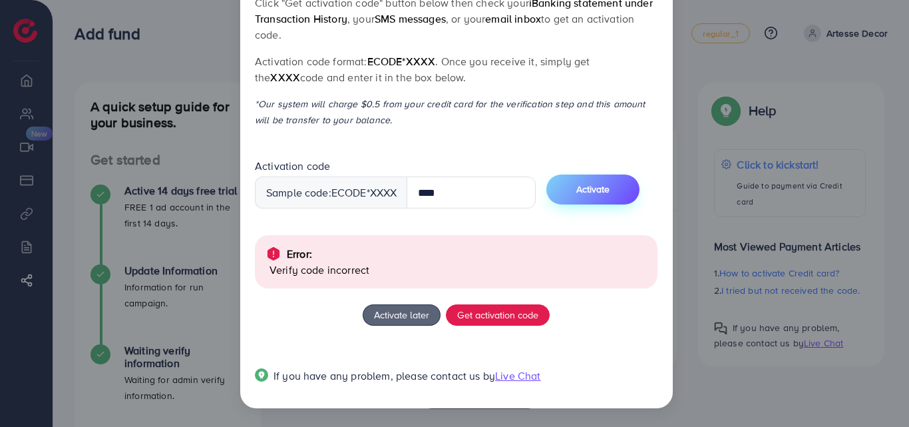
click at [593, 192] on span "Activate" at bounding box center [593, 188] width 33 height 13
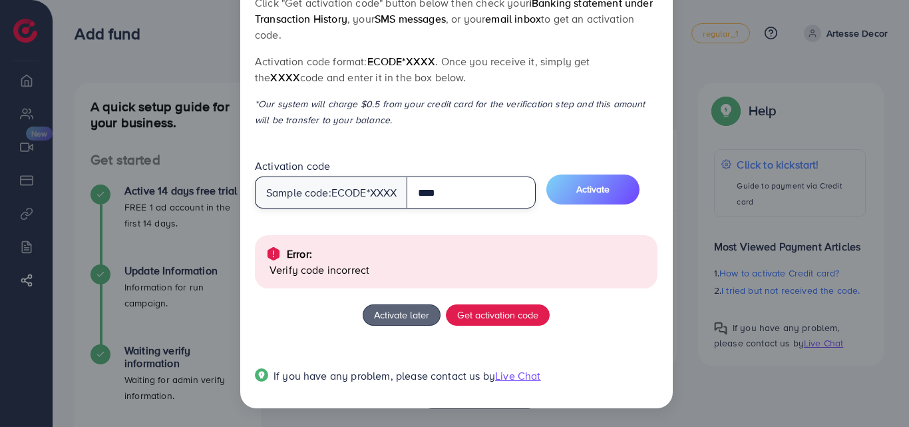
click at [449, 191] on input "****" at bounding box center [471, 192] width 129 height 32
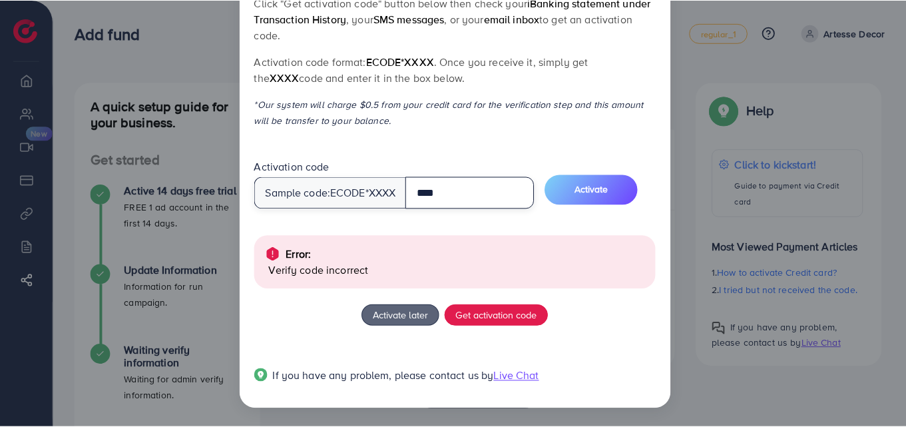
scroll to position [0, 0]
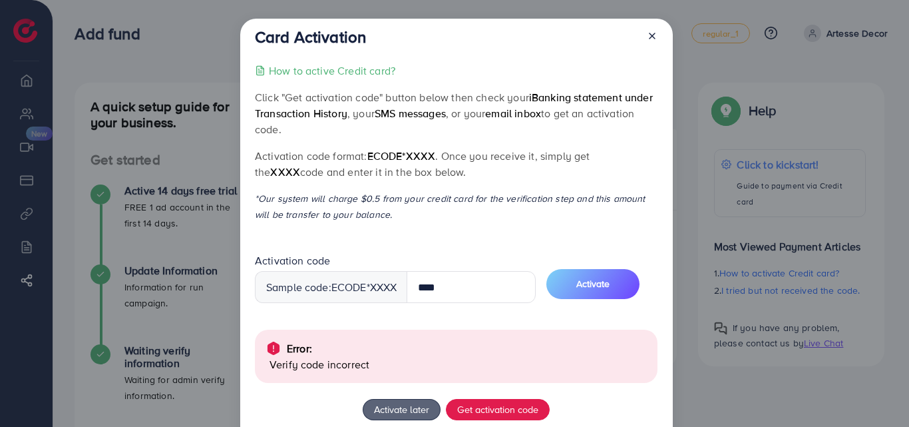
click at [650, 38] on line at bounding box center [652, 35] width 5 height 5
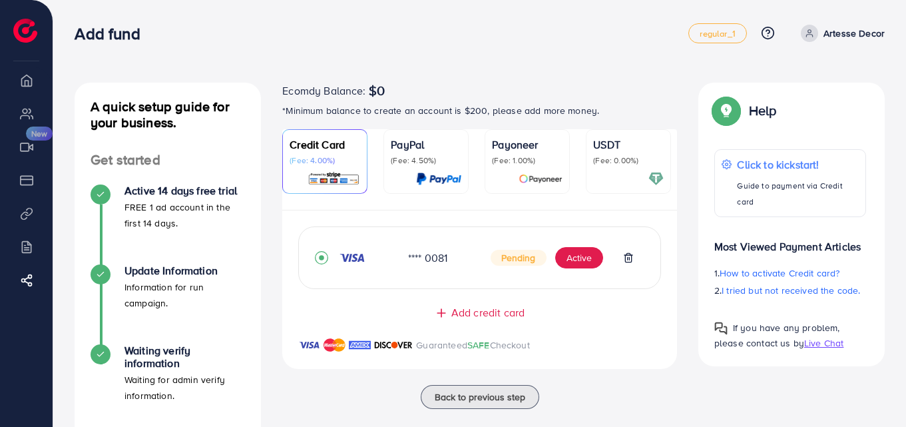
click at [338, 97] on span "Ecomdy Balance:" at bounding box center [323, 91] width 83 height 16
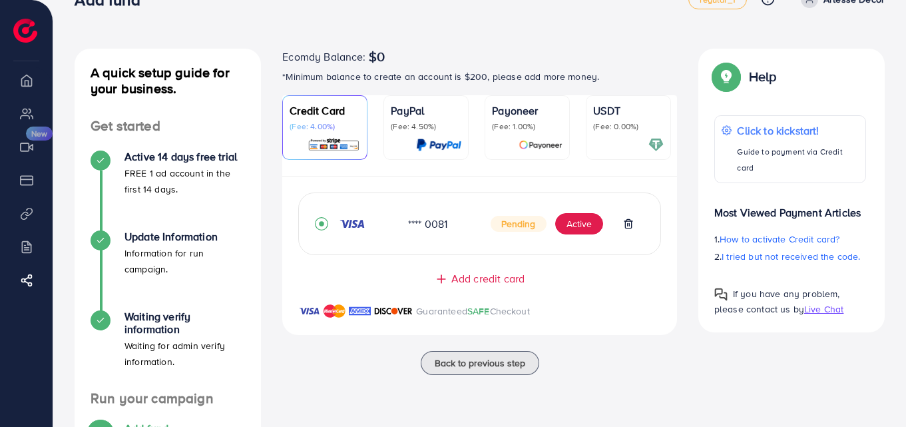
scroll to position [37, 0]
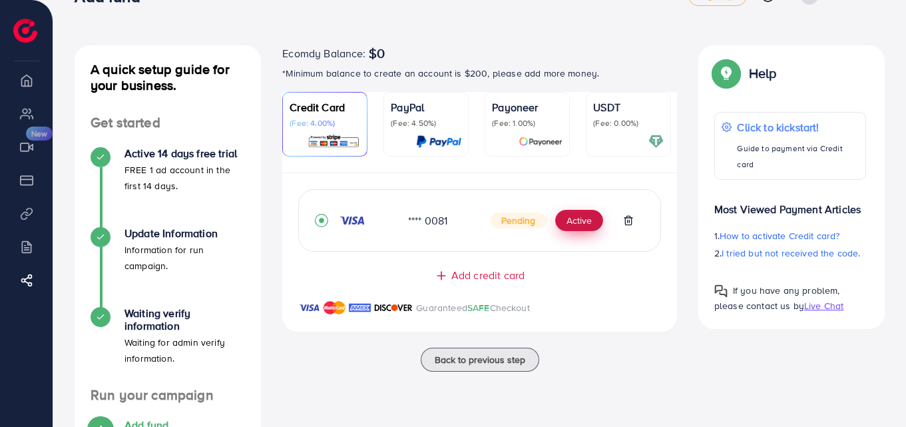
click at [575, 228] on button "Active" at bounding box center [579, 220] width 48 height 21
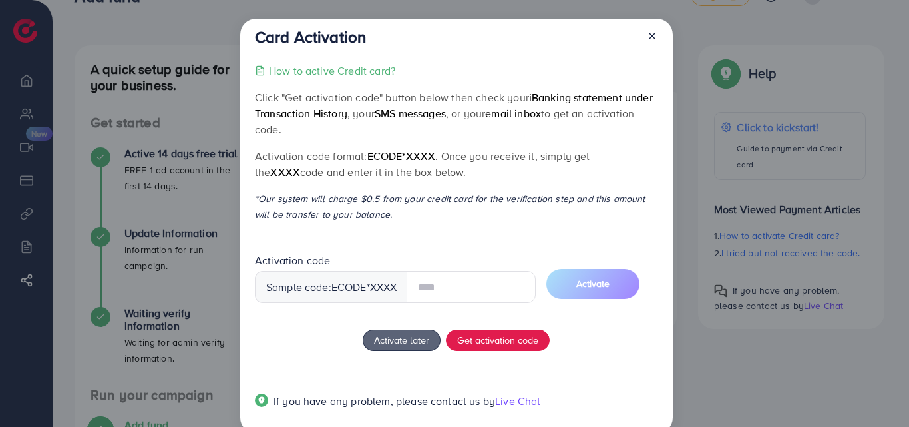
click at [648, 37] on icon at bounding box center [652, 36] width 11 height 11
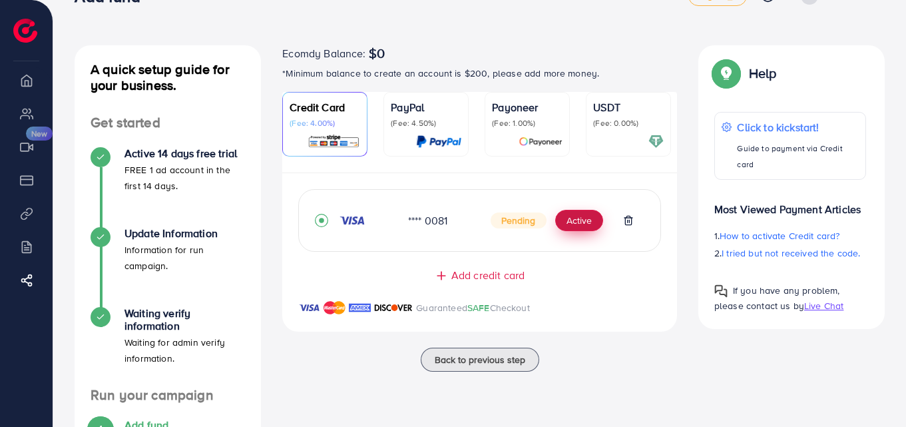
click at [572, 222] on button "Active" at bounding box center [579, 220] width 48 height 21
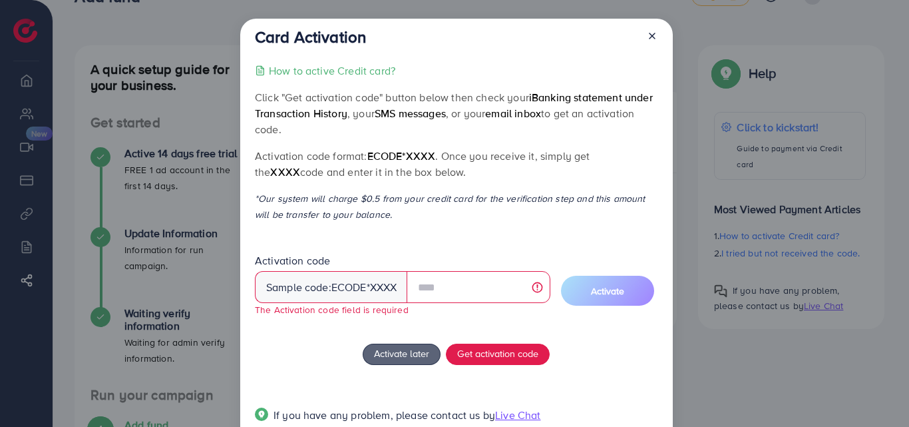
click at [647, 31] on icon at bounding box center [652, 36] width 11 height 11
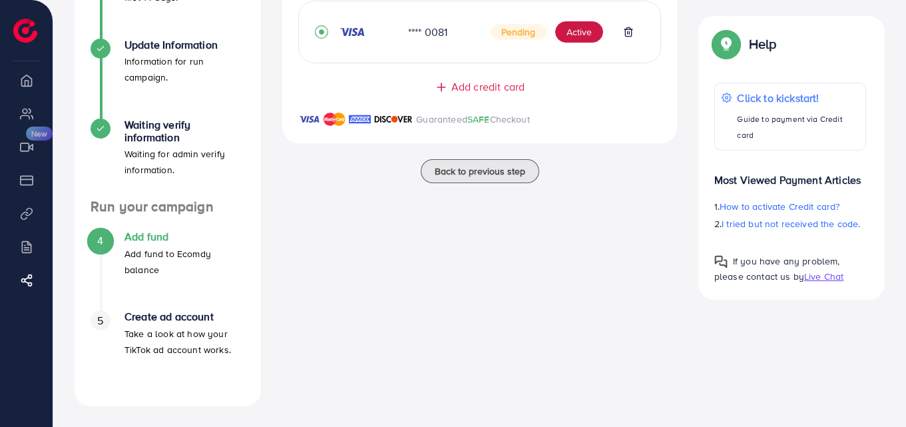
scroll to position [226, 0]
click at [172, 250] on p "Add fund to Ecomdy balance" at bounding box center [185, 261] width 121 height 32
click at [21, 30] on img at bounding box center [25, 31] width 24 height 24
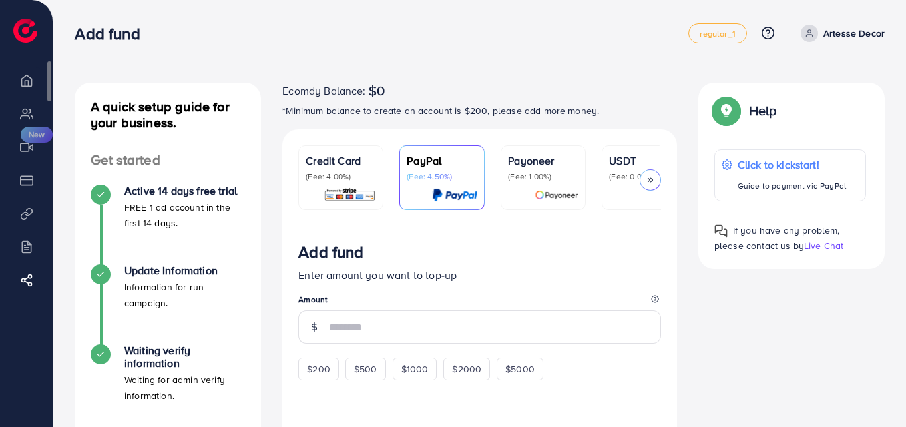
click at [30, 85] on li "Overview" at bounding box center [26, 80] width 53 height 27
click at [536, 182] on div "Payoneer (Fee: 1.00%)" at bounding box center [543, 177] width 71 height 50
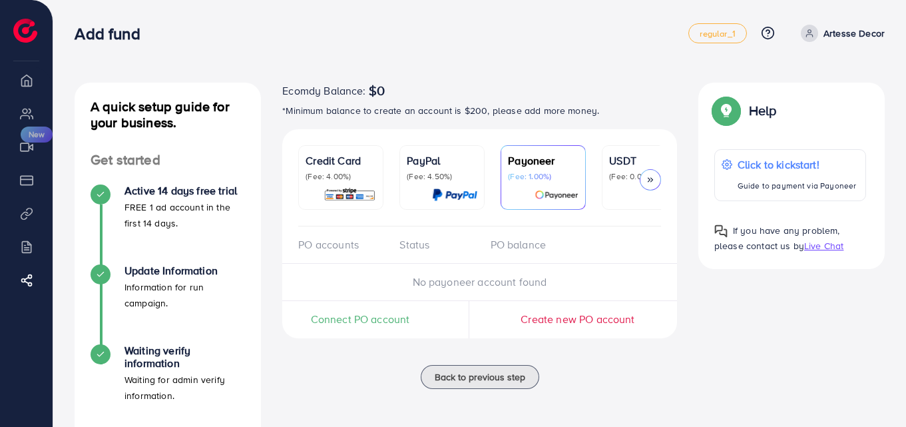
click at [609, 176] on p "(Fee: 0.00%)" at bounding box center [644, 176] width 71 height 11
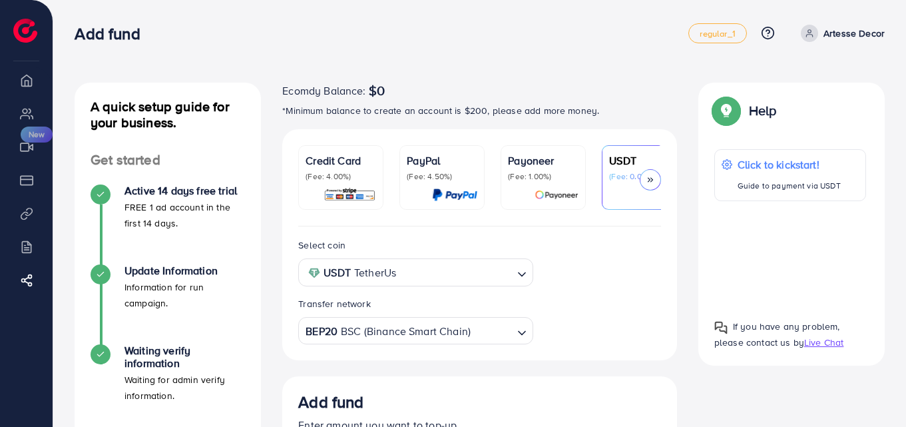
click at [650, 175] on icon at bounding box center [650, 179] width 9 height 9
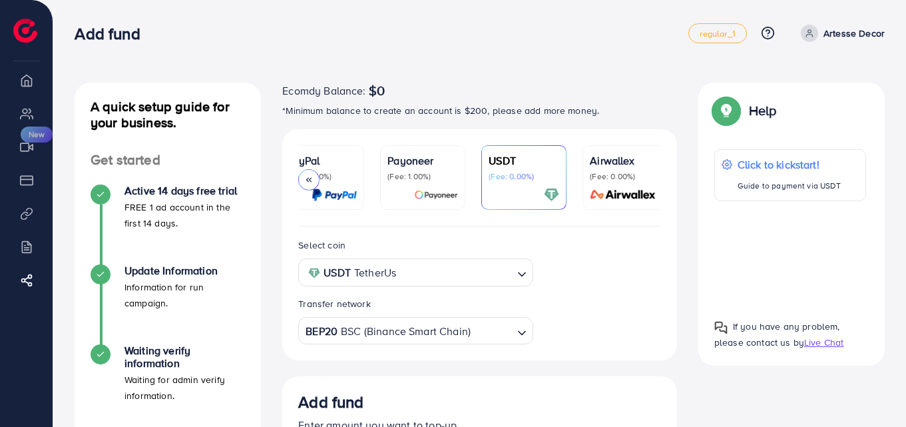
scroll to position [0, 127]
click at [785, 252] on div at bounding box center [790, 254] width 152 height 85
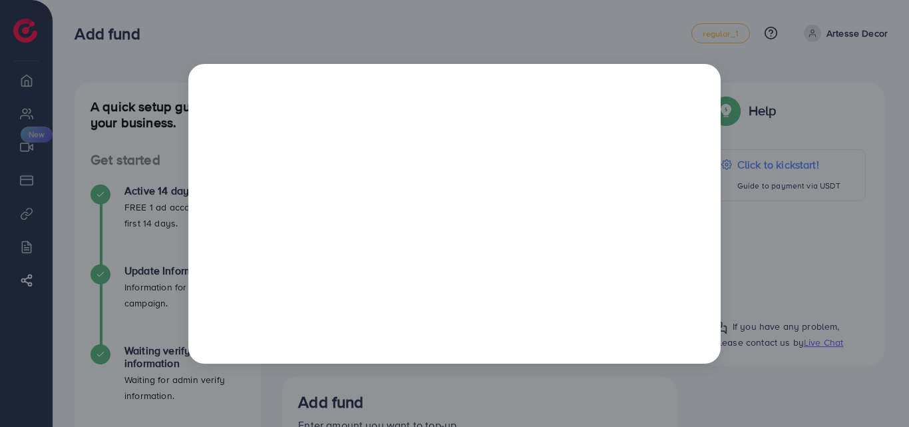
click at [754, 80] on div at bounding box center [454, 213] width 909 height 427
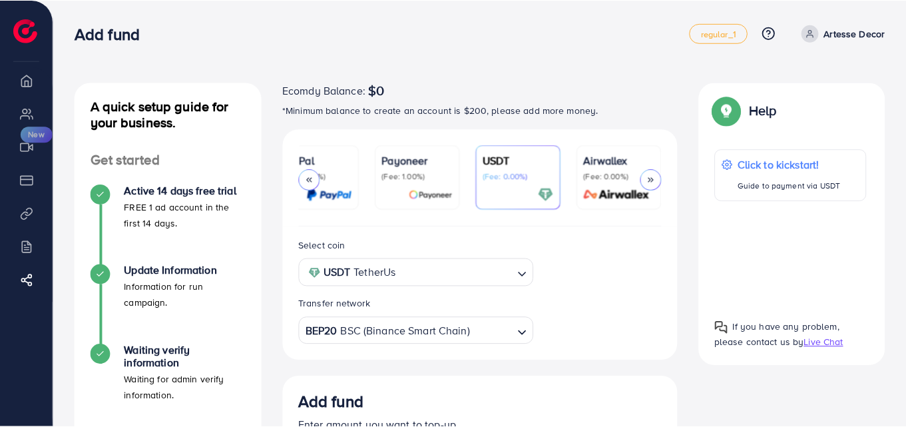
scroll to position [0, 126]
click at [313, 182] on icon at bounding box center [308, 179] width 9 height 9
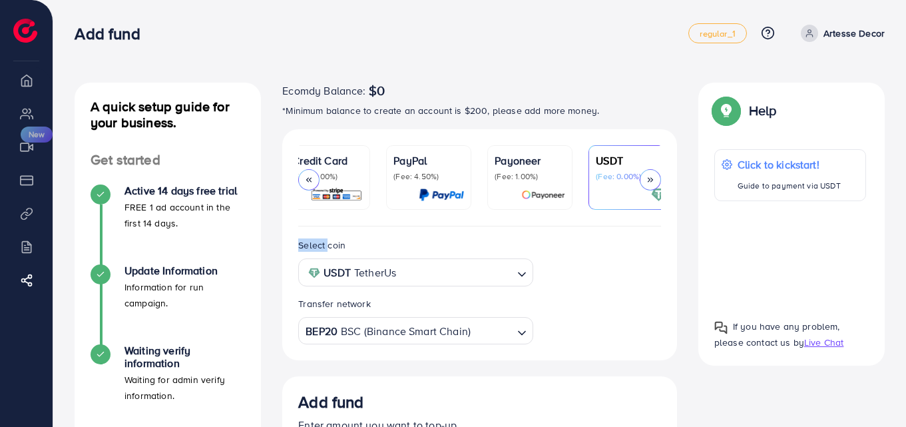
click at [313, 182] on icon at bounding box center [308, 179] width 9 height 9
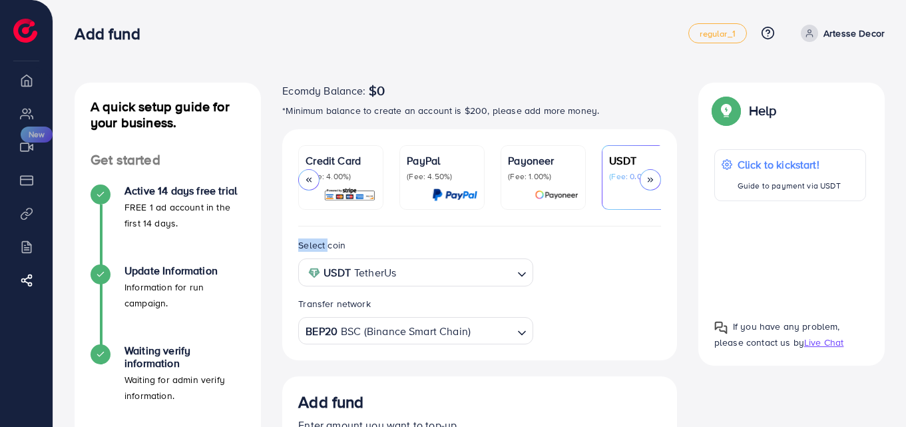
click at [313, 182] on div "Credit Card (Fee: 4.00%)" at bounding box center [341, 177] width 71 height 50
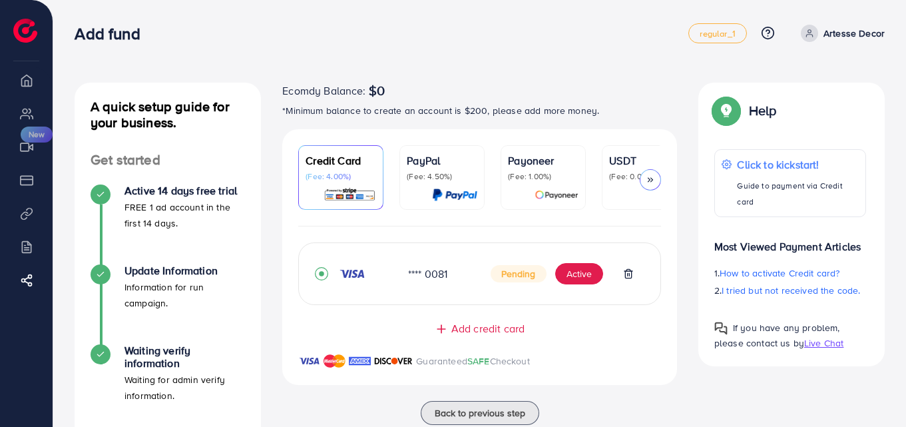
click at [321, 182] on div "Credit Card (Fee: 4.00%)" at bounding box center [341, 177] width 71 height 50
click at [765, 284] on span "I tried but not received the code." at bounding box center [791, 290] width 138 height 13
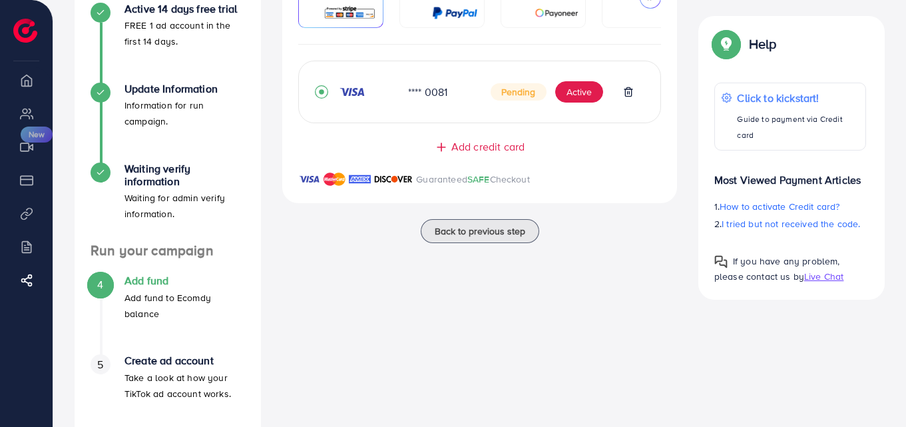
scroll to position [226, 0]
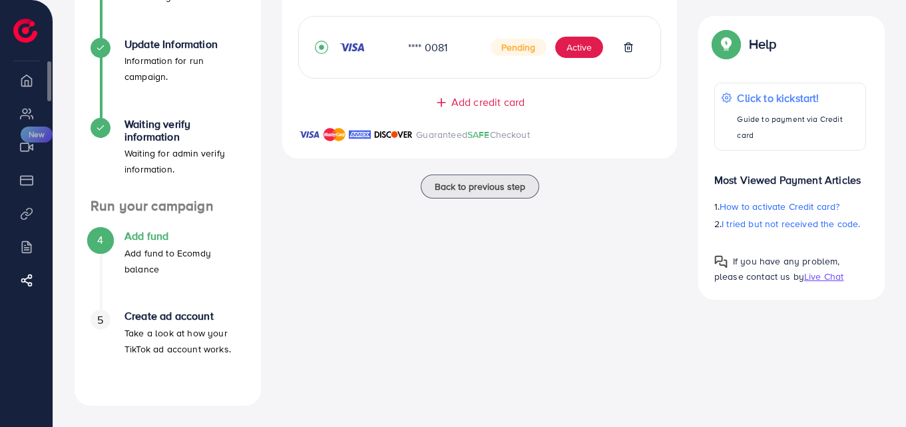
click at [32, 182] on li "Payment" at bounding box center [26, 179] width 53 height 27
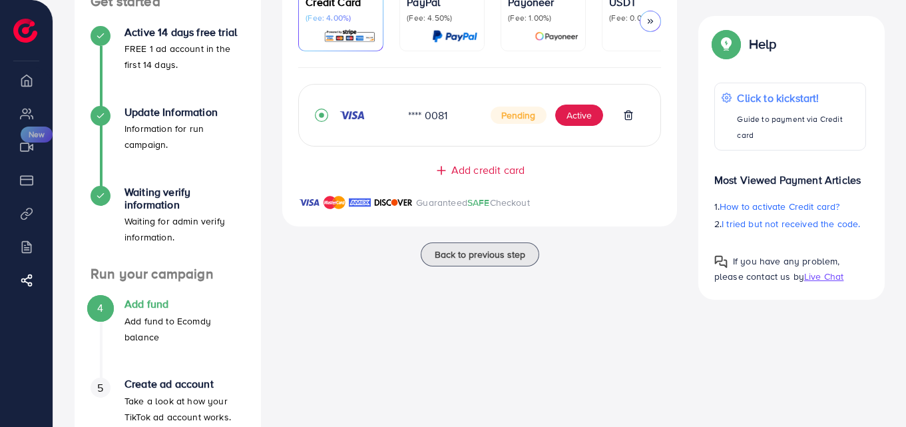
scroll to position [155, 0]
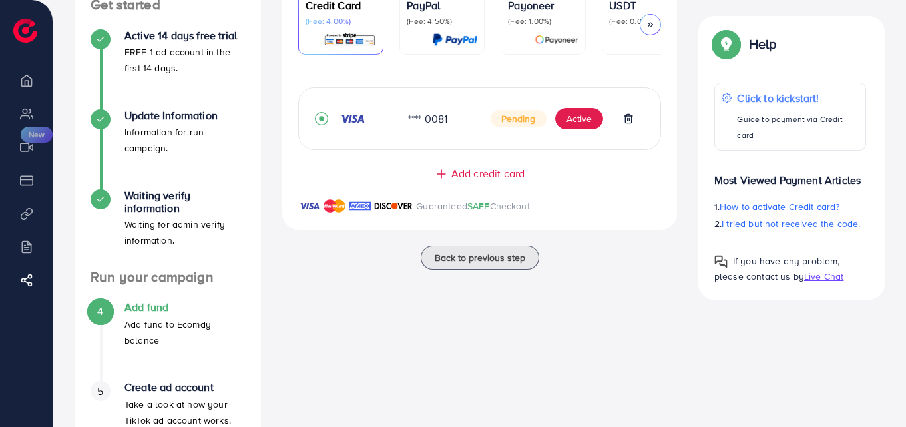
click at [393, 121] on div at bounding box center [356, 118] width 83 height 13
click at [519, 125] on span "Pending" at bounding box center [519, 118] width 56 height 17
click at [563, 125] on button "Active" at bounding box center [579, 118] width 48 height 21
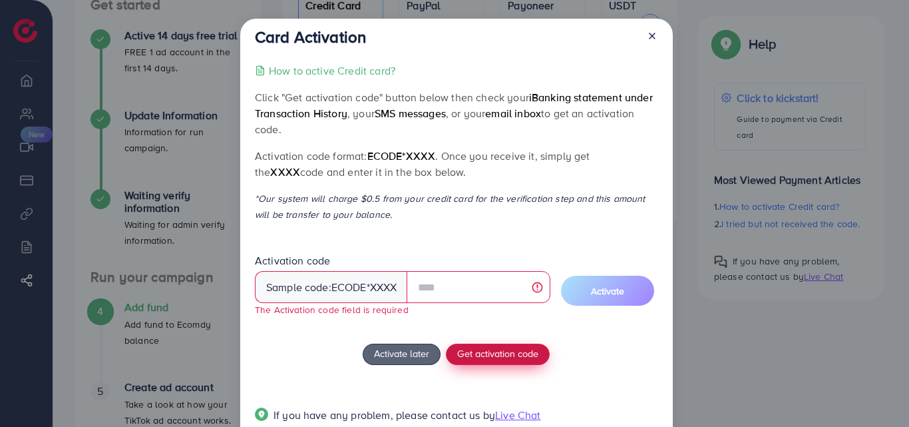
click at [480, 340] on div "How to active Credit card? Click "Get activation code" button below then check …" at bounding box center [456, 251] width 403 height 376
click at [479, 358] on span "Get activation code" at bounding box center [497, 353] width 81 height 14
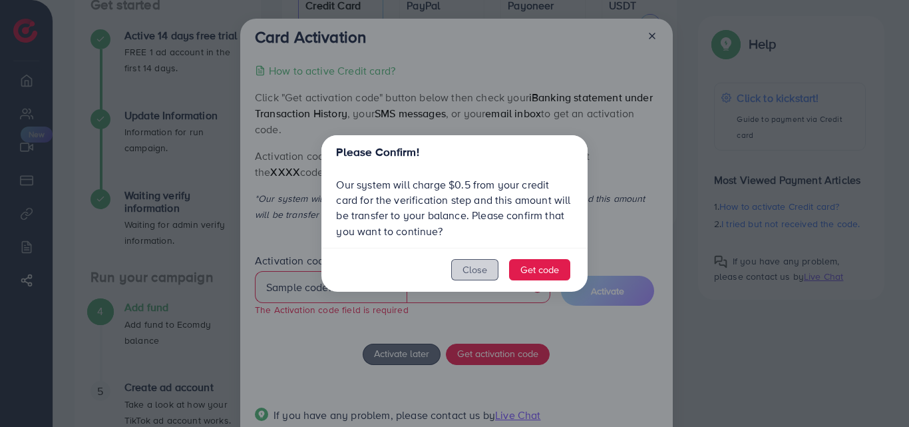
click at [453, 266] on button "Close" at bounding box center [474, 269] width 47 height 21
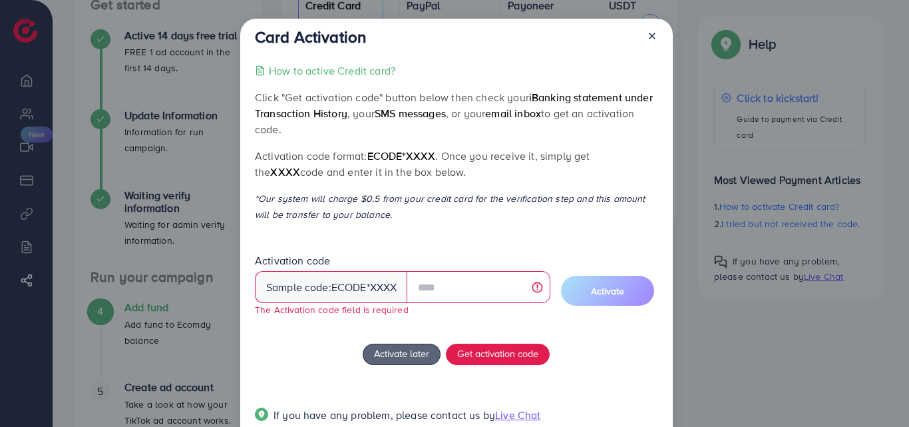
click at [643, 43] on div at bounding box center [647, 39] width 21 height 25
click at [650, 43] on div at bounding box center [647, 39] width 21 height 25
click at [650, 36] on icon at bounding box center [652, 36] width 11 height 11
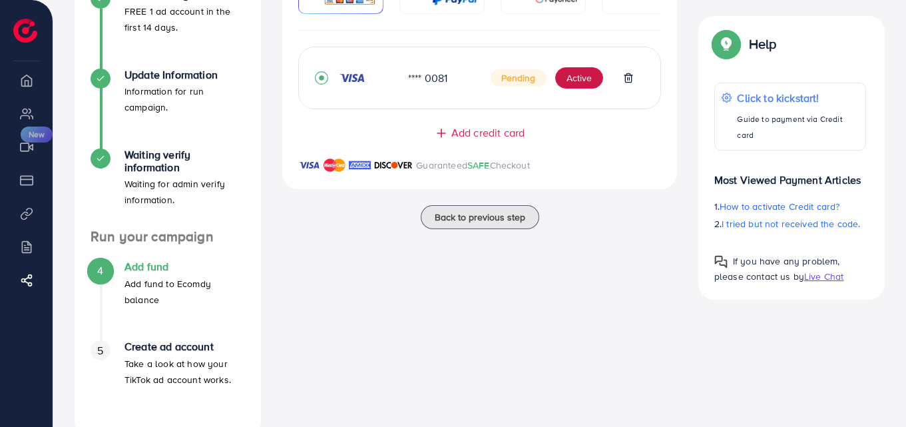
scroll to position [226, 0]
